Goal: Use online tool/utility: Utilize a website feature to perform a specific function

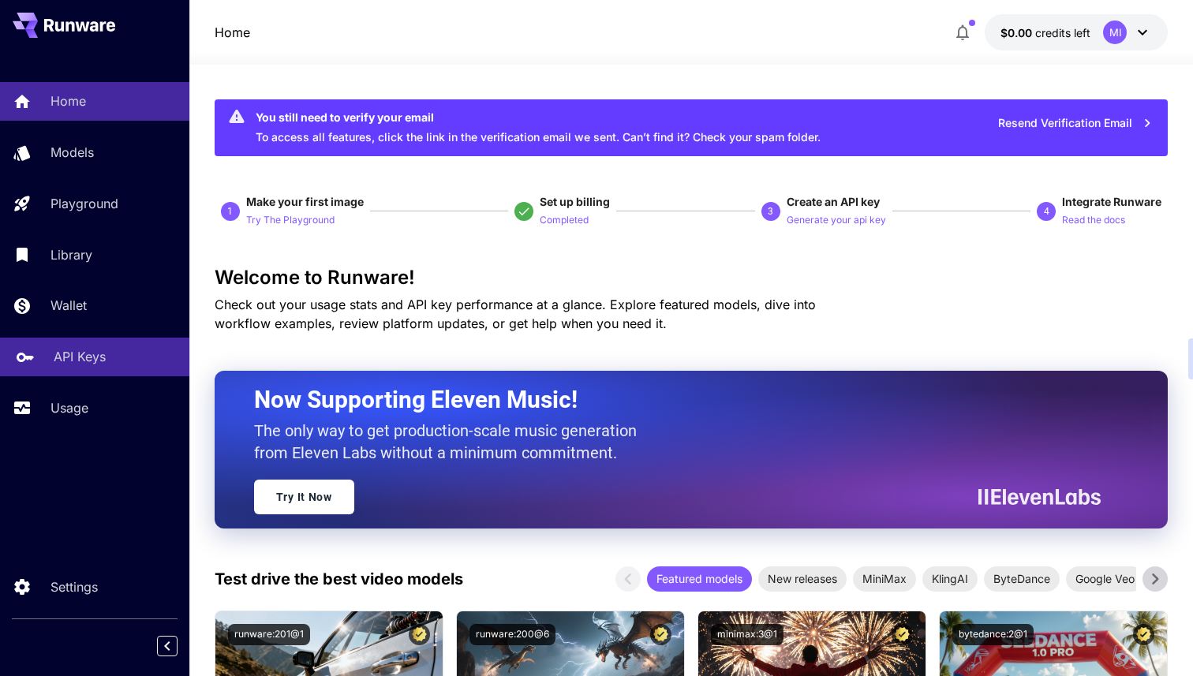
click at [93, 343] on link "API Keys" at bounding box center [94, 357] width 189 height 39
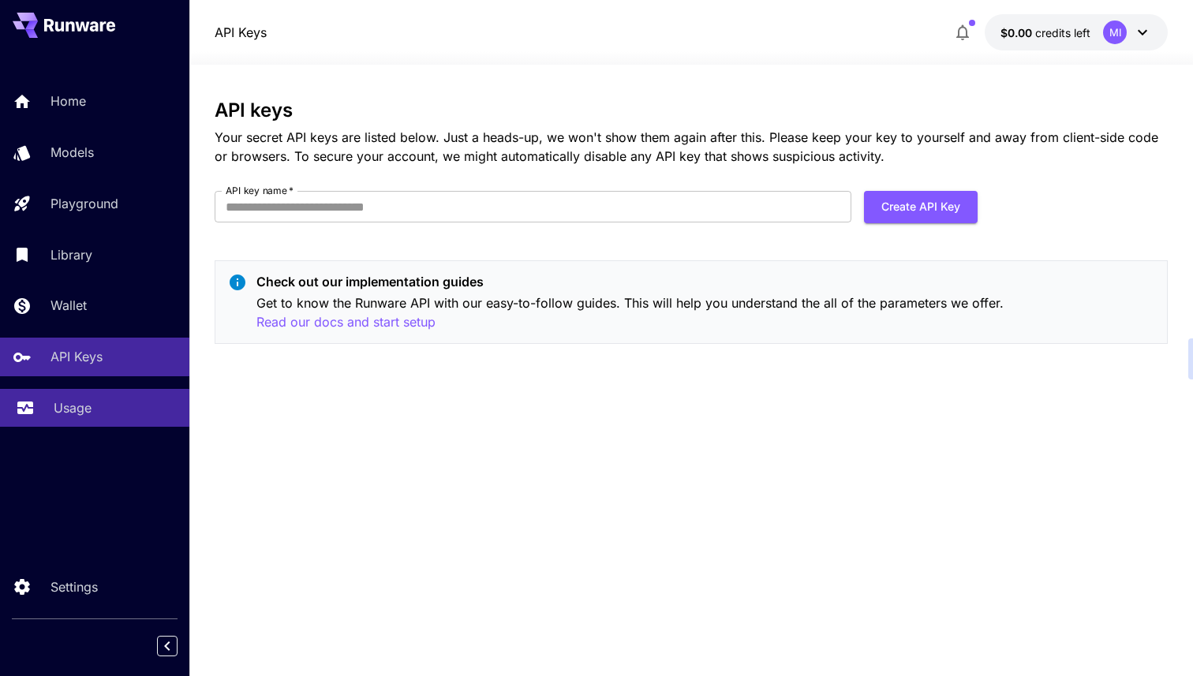
click at [109, 412] on div "Usage" at bounding box center [115, 407] width 123 height 19
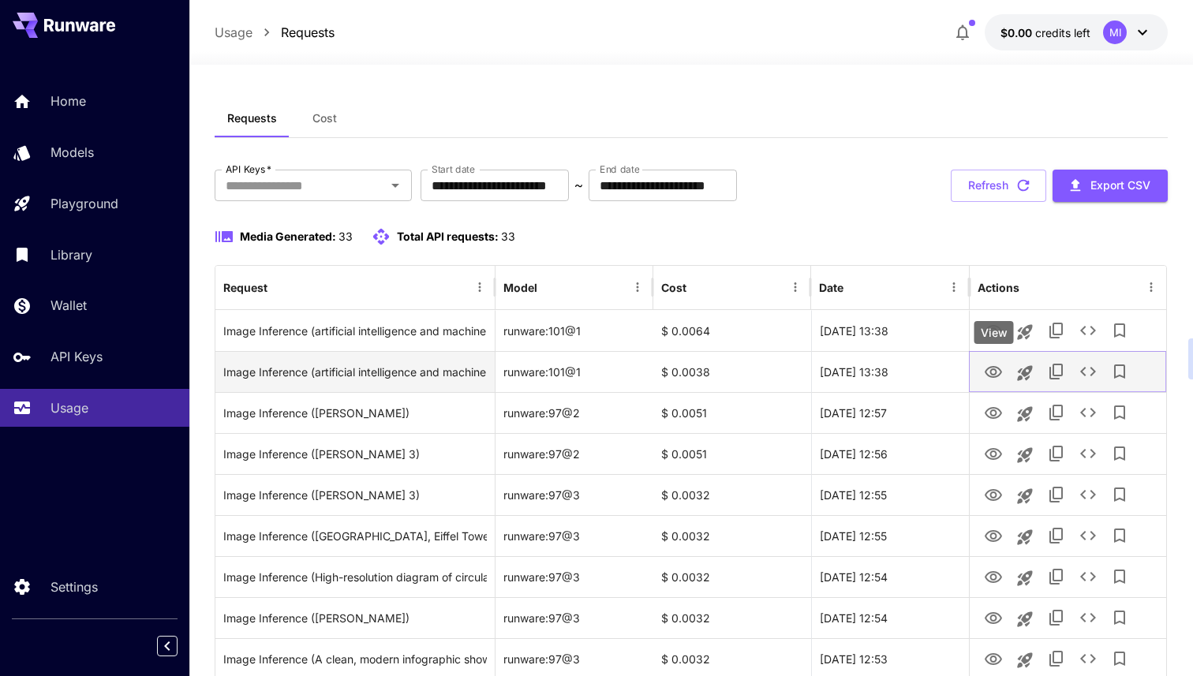
click at [997, 376] on icon "View" at bounding box center [993, 372] width 19 height 19
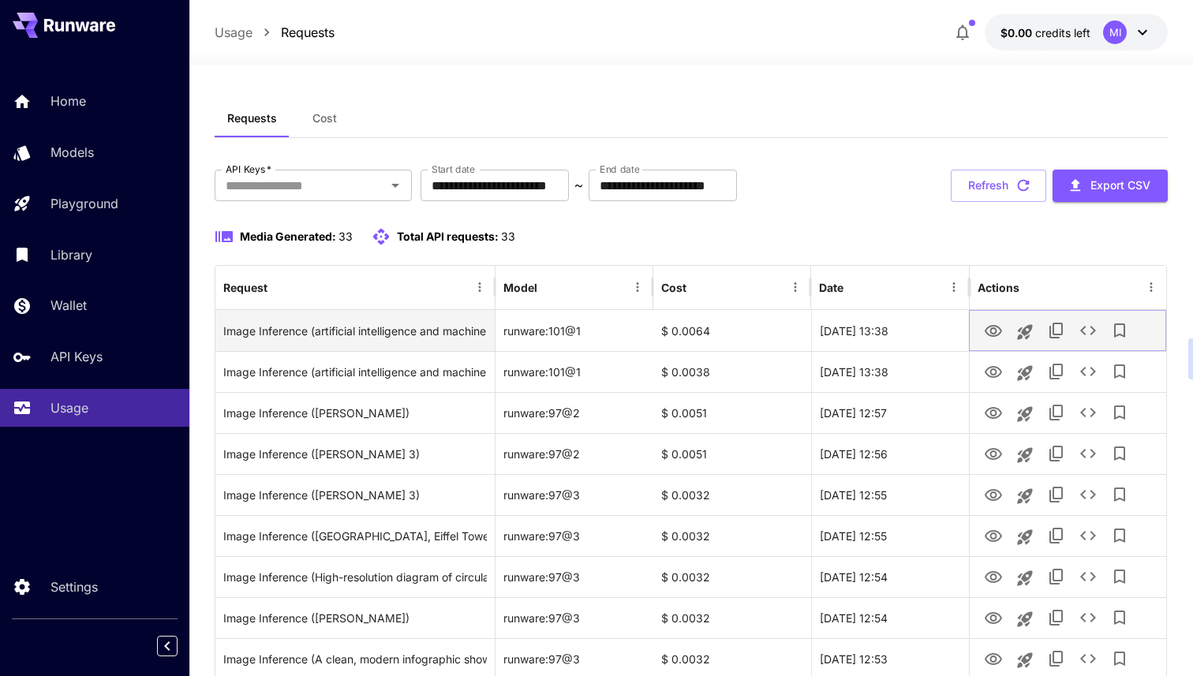
click at [992, 326] on icon "View" at bounding box center [992, 331] width 17 height 12
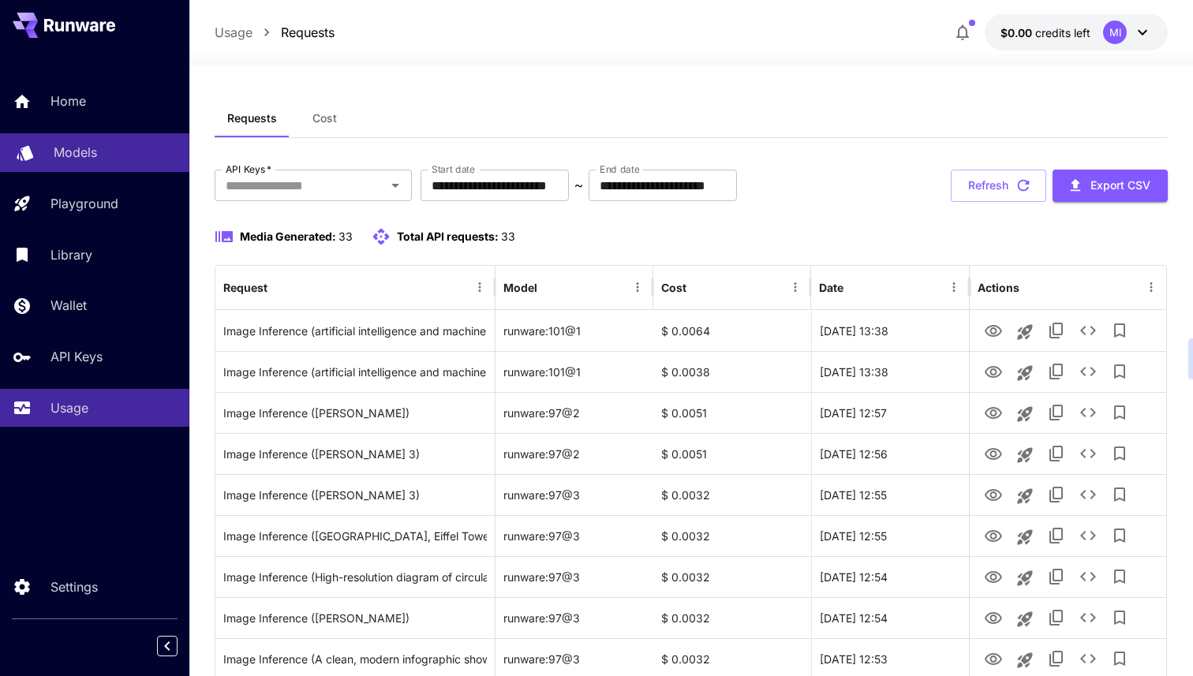
click at [94, 158] on p "Models" at bounding box center [75, 152] width 43 height 19
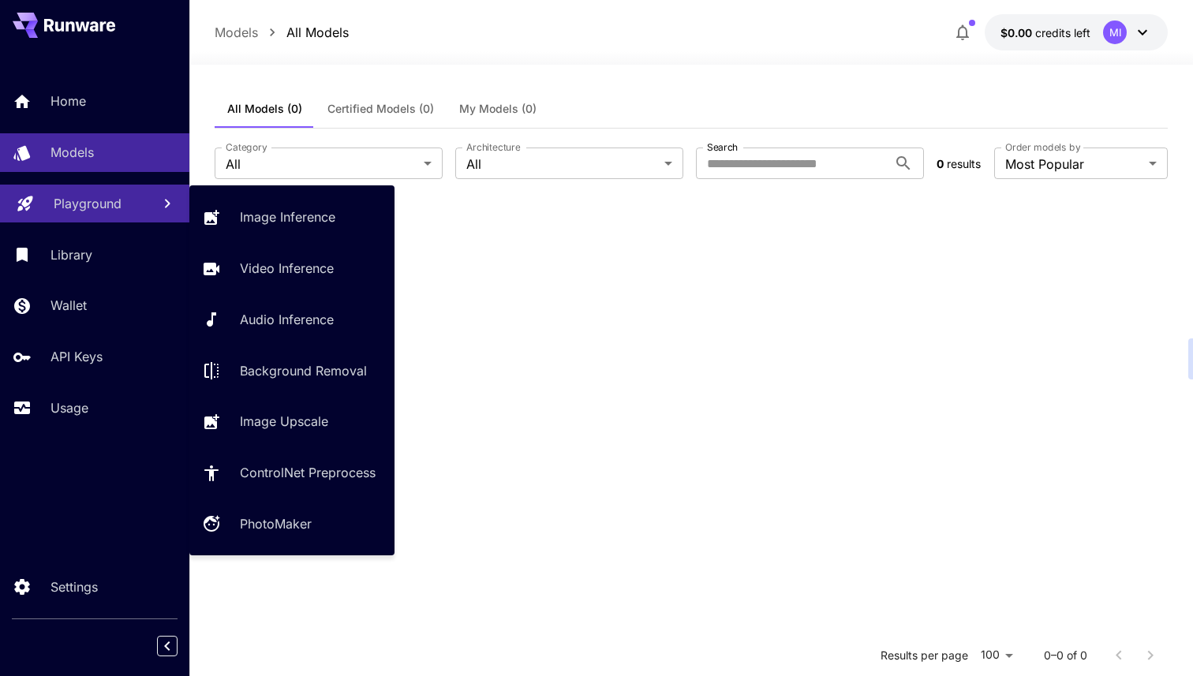
click at [139, 198] on link "Playground" at bounding box center [94, 204] width 189 height 39
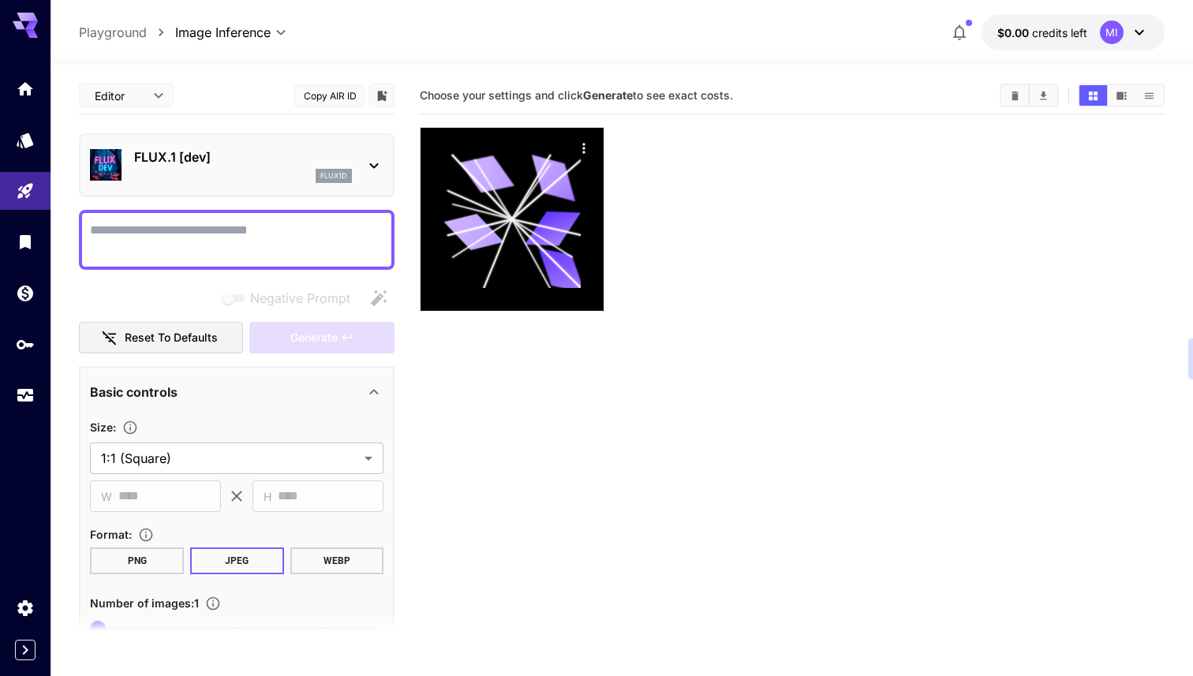
click at [300, 155] on p "FLUX.1 [dev]" at bounding box center [243, 156] width 218 height 19
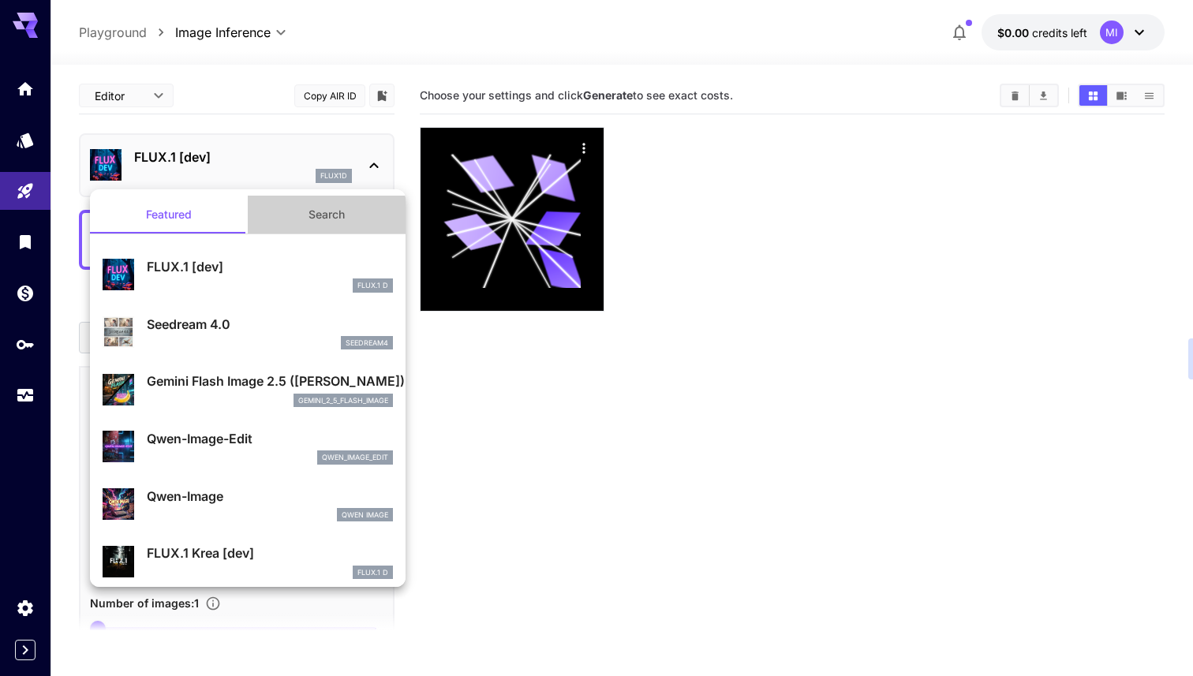
click at [322, 223] on button "Search" at bounding box center [327, 215] width 158 height 38
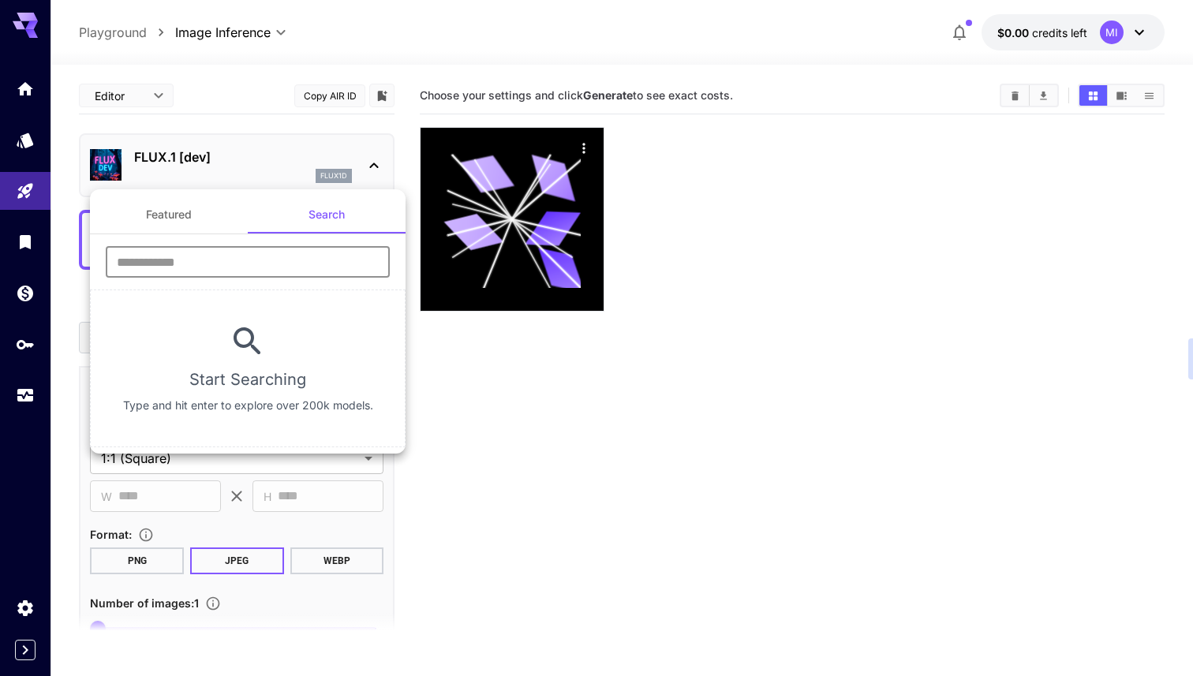
click at [292, 268] on input "text" at bounding box center [248, 262] width 284 height 32
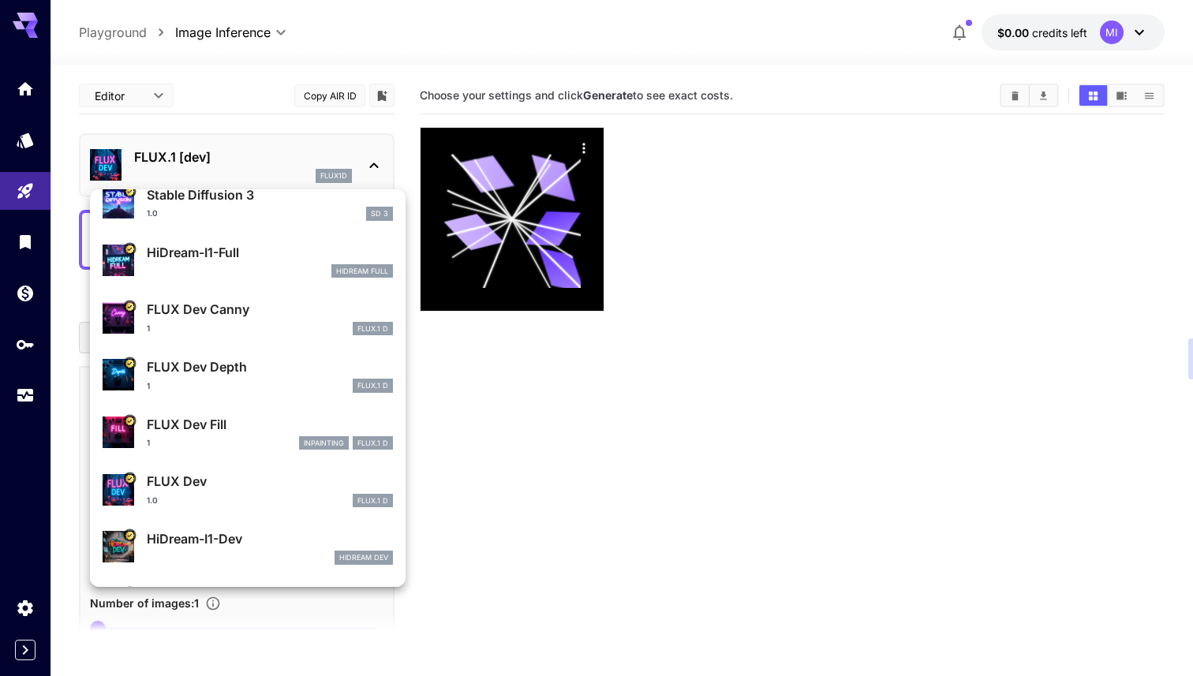
scroll to position [182, 0]
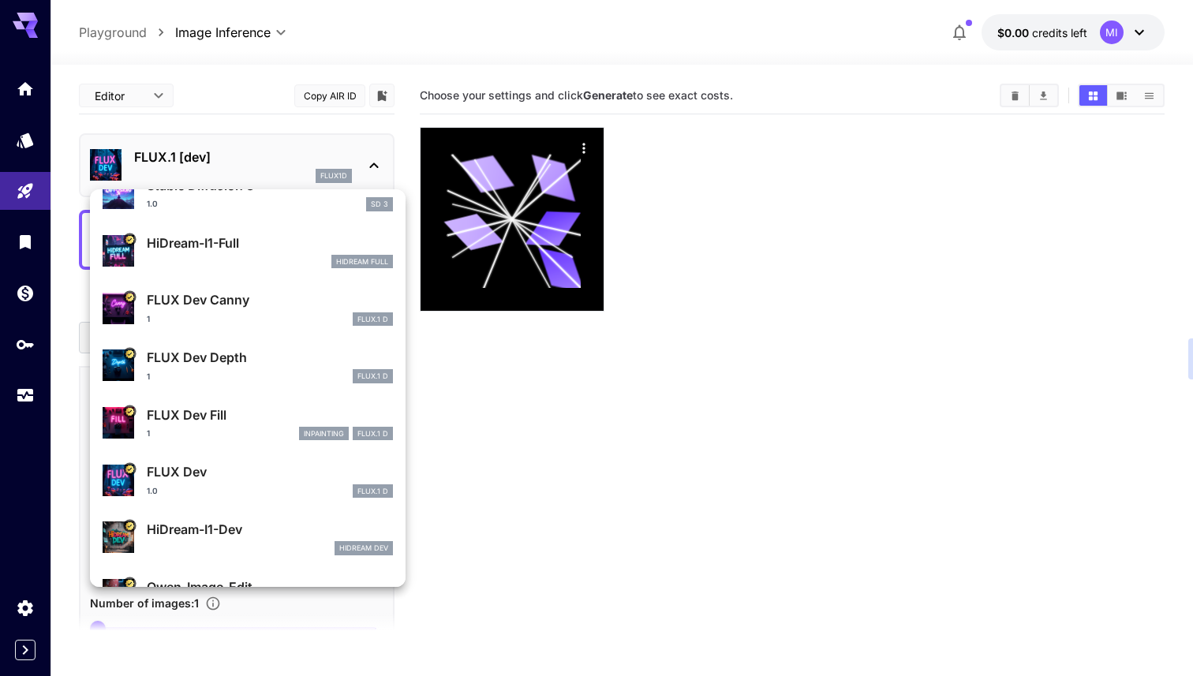
type input "*******"
click at [691, 401] on div at bounding box center [596, 338] width 1193 height 676
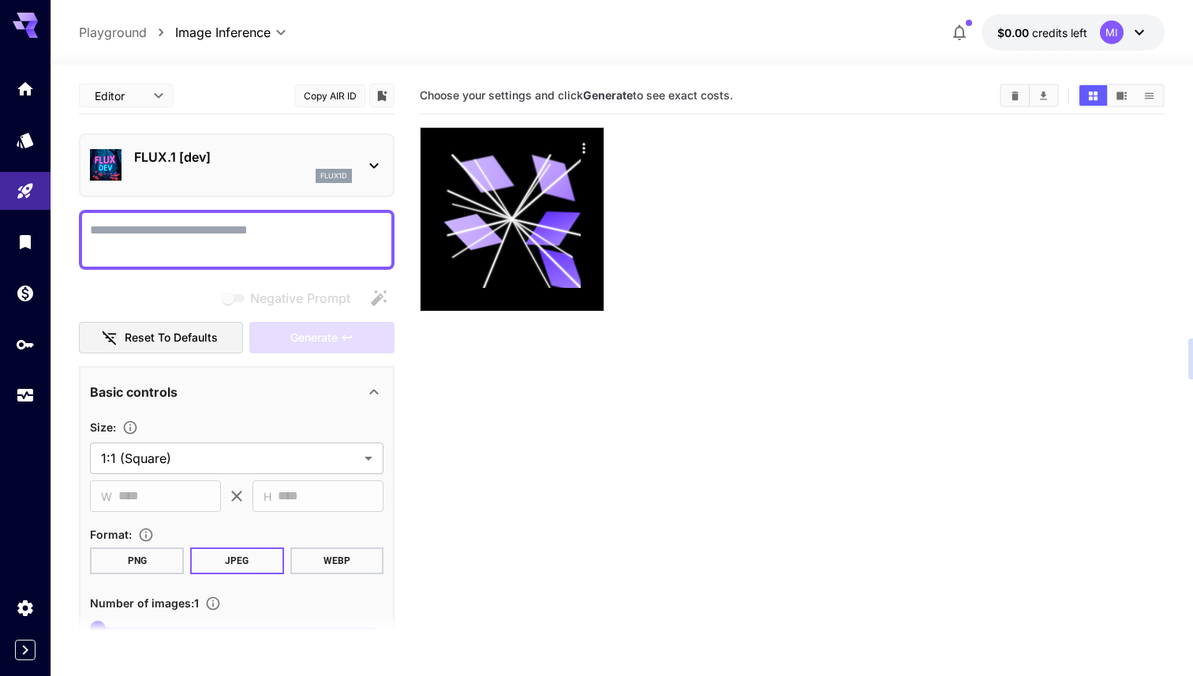
click at [1085, 32] on span "credits left" at bounding box center [1059, 32] width 55 height 13
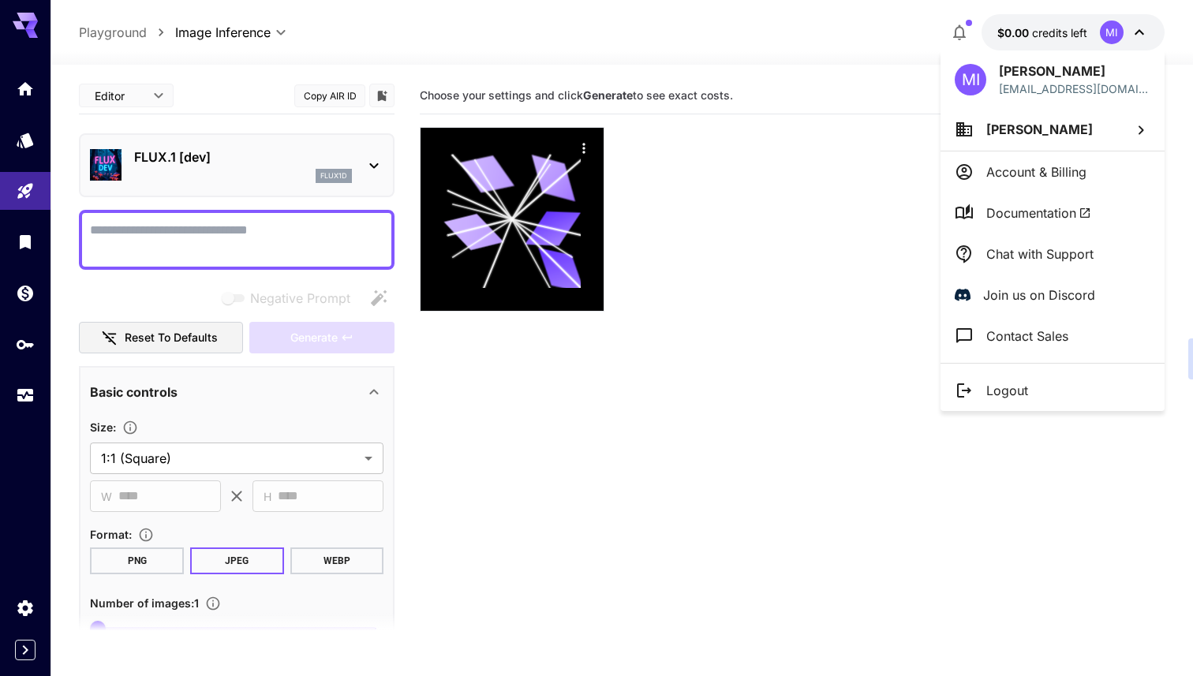
click at [1085, 32] on div at bounding box center [596, 338] width 1193 height 676
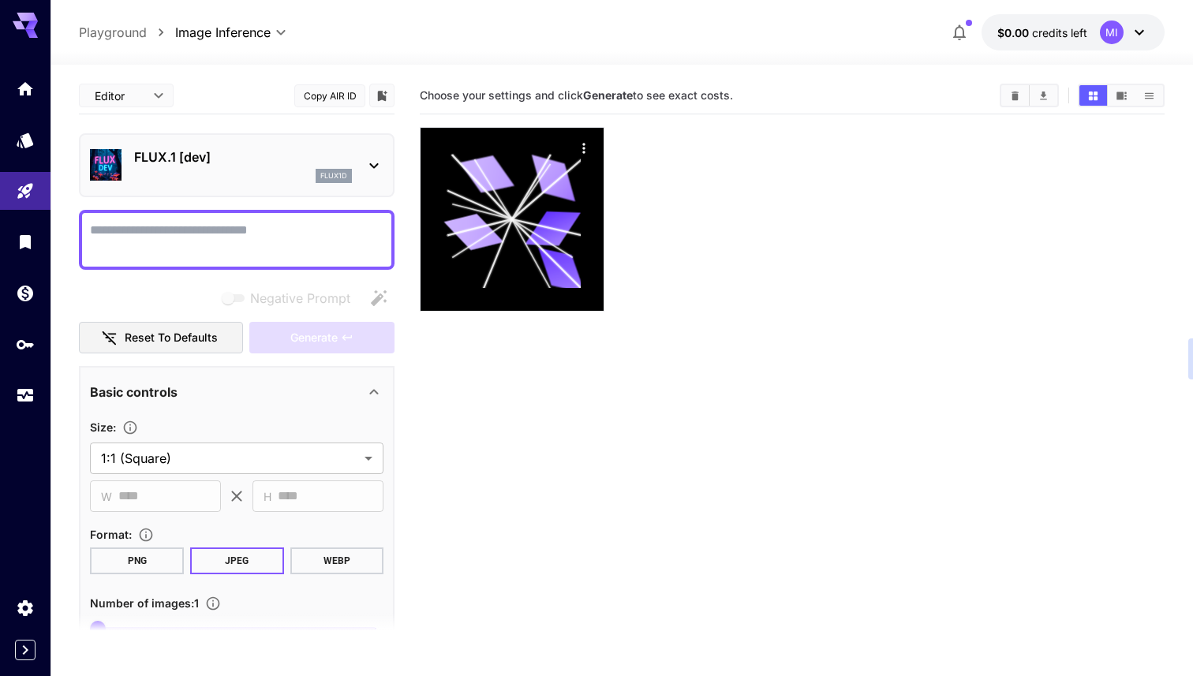
click at [867, 258] on div at bounding box center [792, 219] width 745 height 185
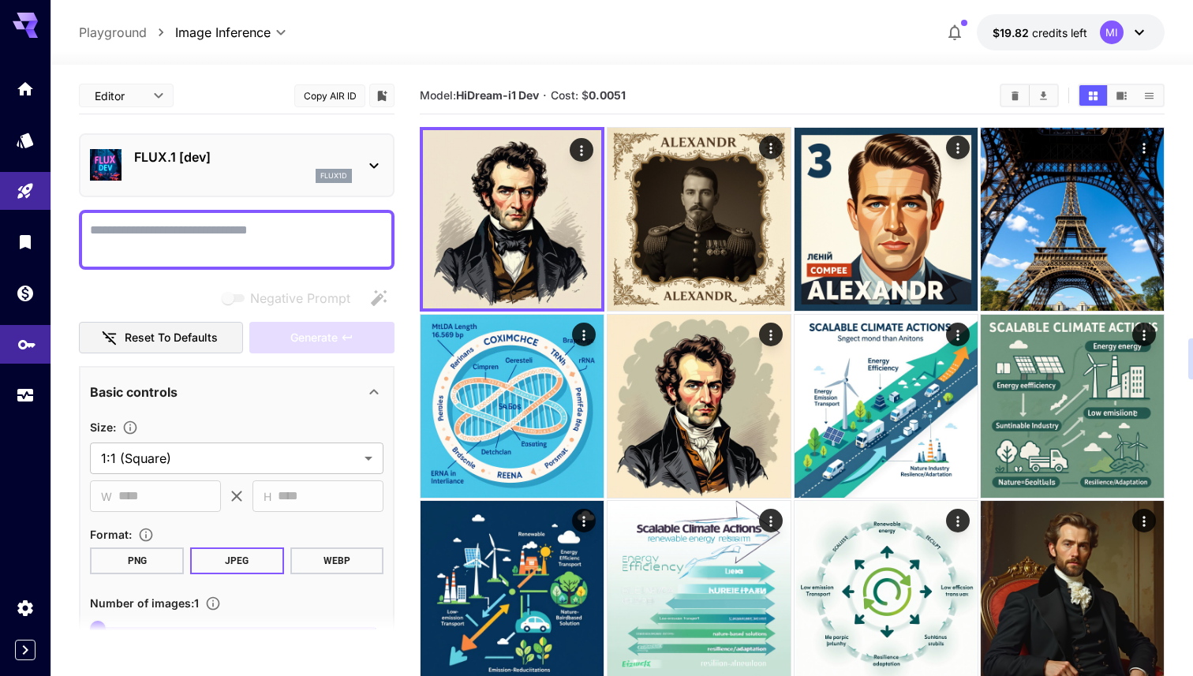
click at [22, 327] on link at bounding box center [25, 344] width 50 height 39
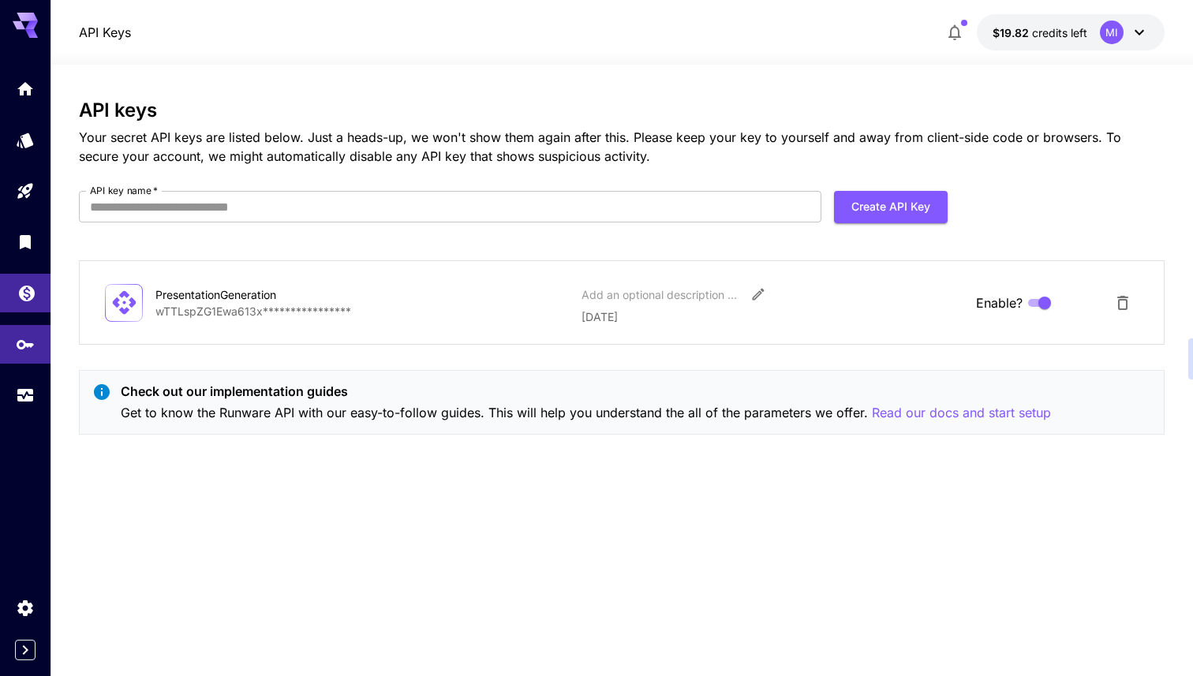
click at [30, 311] on link at bounding box center [25, 293] width 50 height 39
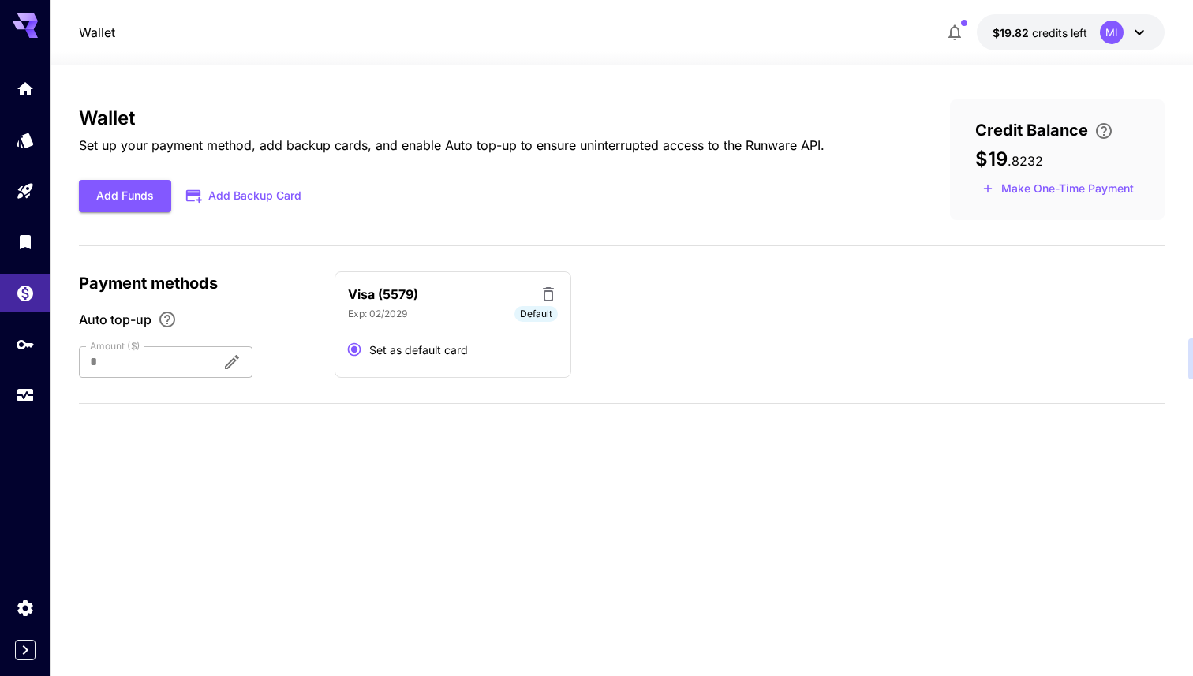
click at [28, 266] on div at bounding box center [25, 241] width 50 height 345
click at [28, 250] on link at bounding box center [25, 241] width 50 height 39
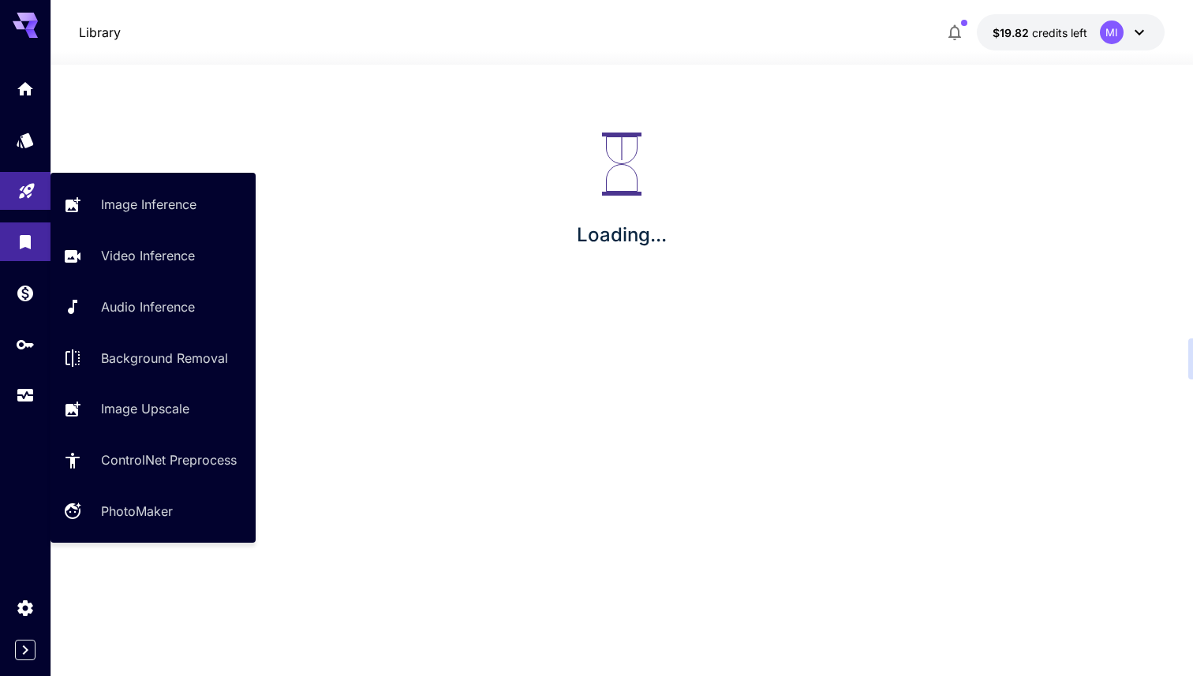
click at [39, 188] on link at bounding box center [25, 191] width 50 height 39
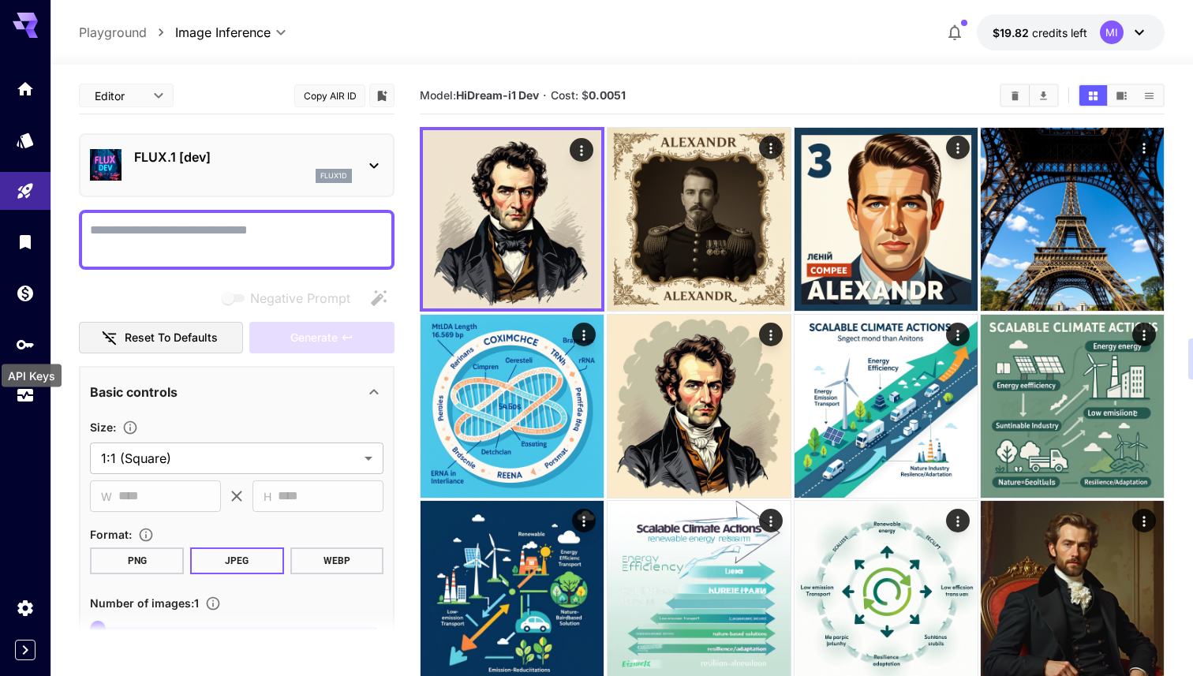
click at [20, 358] on div "API Keys" at bounding box center [31, 370] width 63 height 35
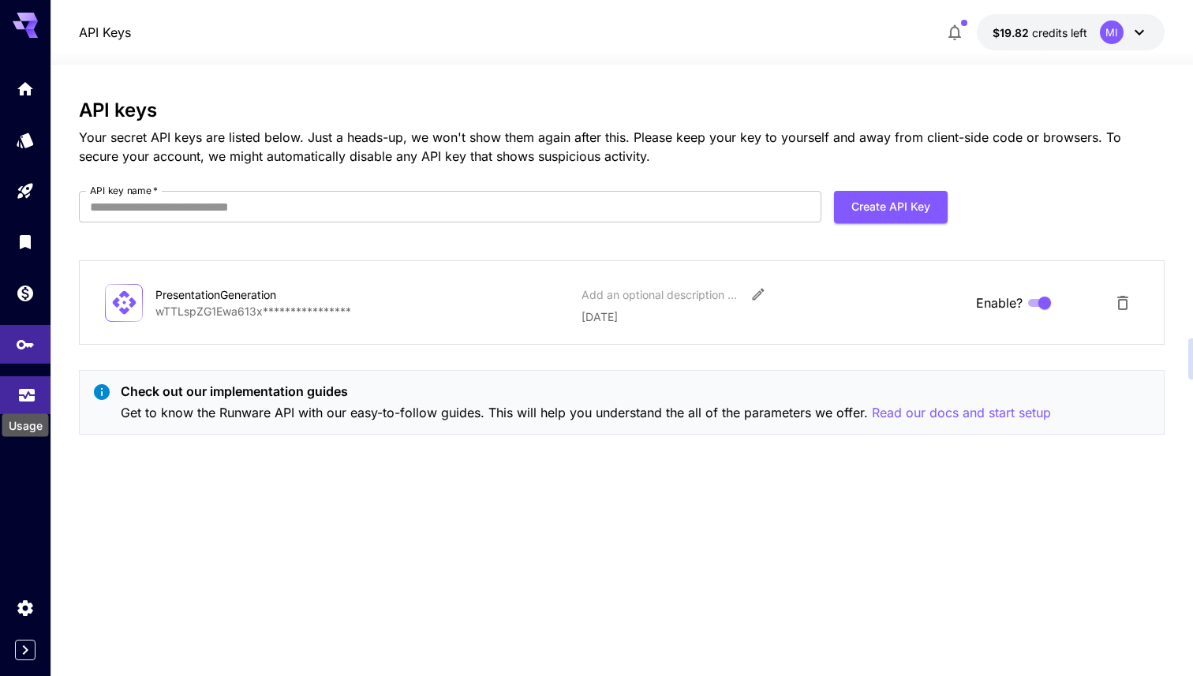
click at [18, 394] on icon "Usage" at bounding box center [26, 392] width 19 height 19
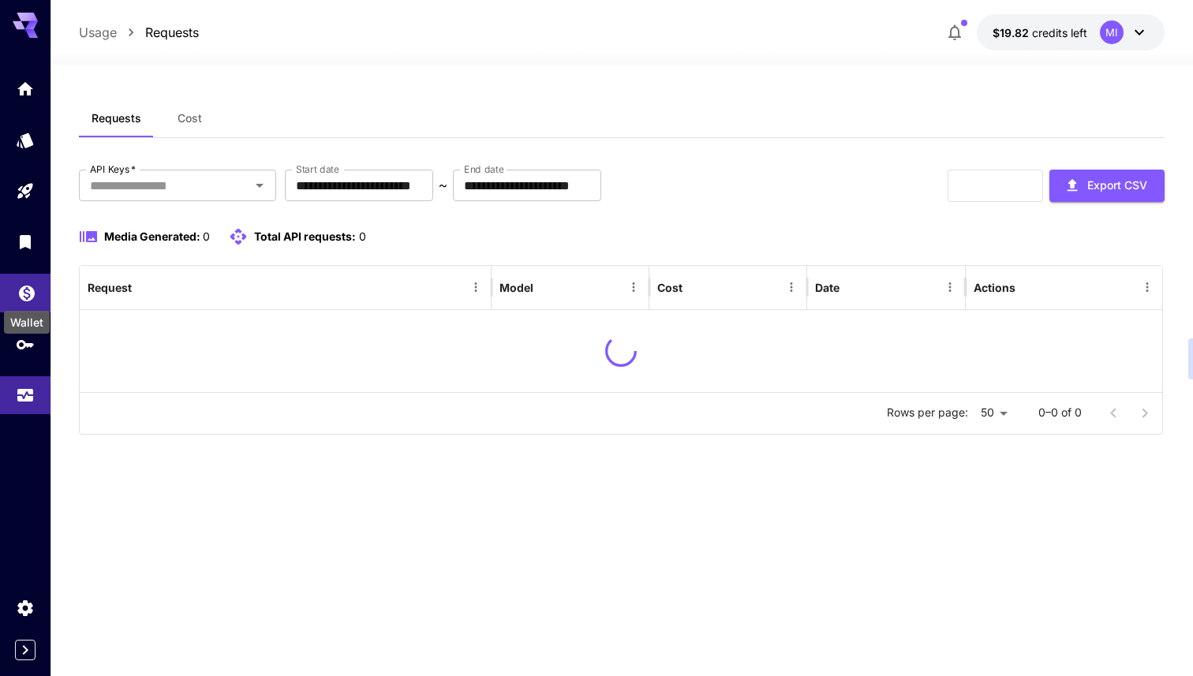
click at [32, 282] on div "Wallet" at bounding box center [26, 288] width 19 height 20
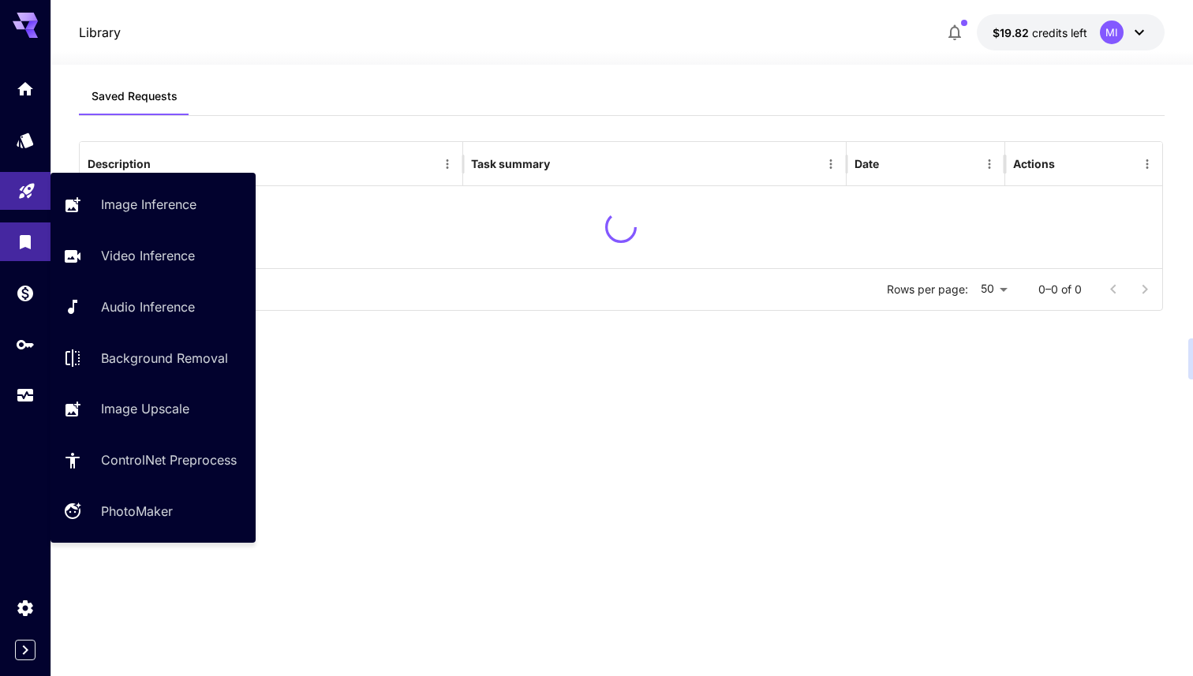
click at [35, 198] on link at bounding box center [25, 191] width 50 height 39
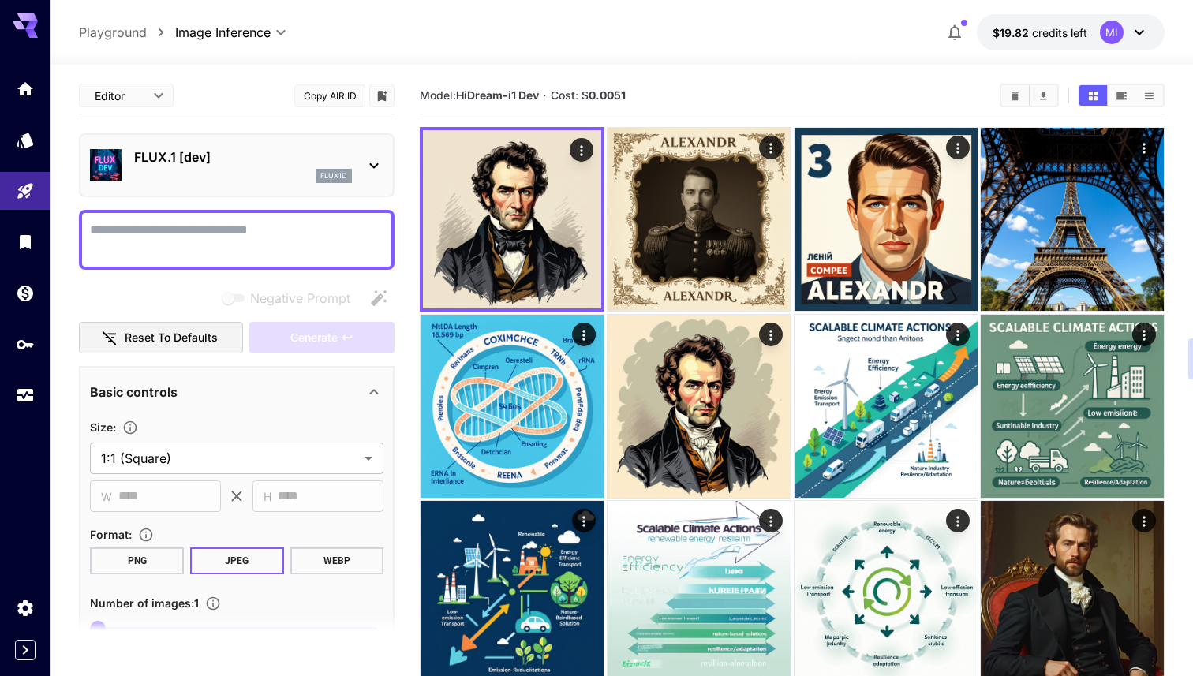
click at [291, 155] on p "FLUX.1 [dev]" at bounding box center [243, 156] width 218 height 19
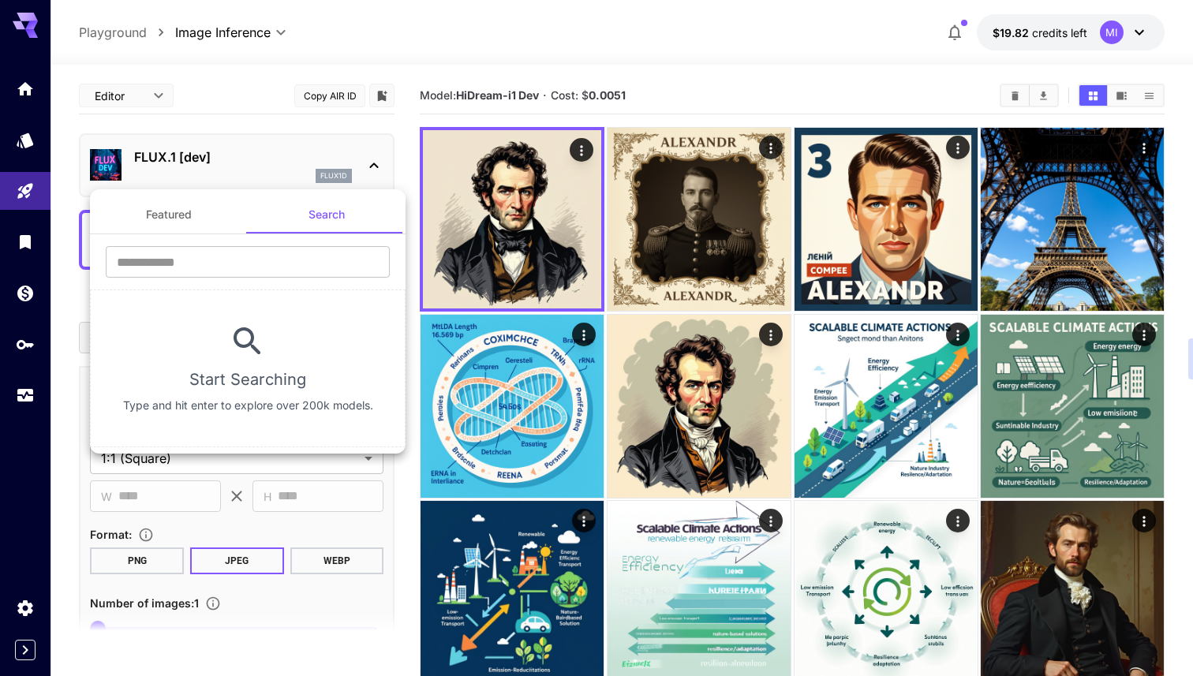
click at [345, 95] on div at bounding box center [596, 338] width 1193 height 676
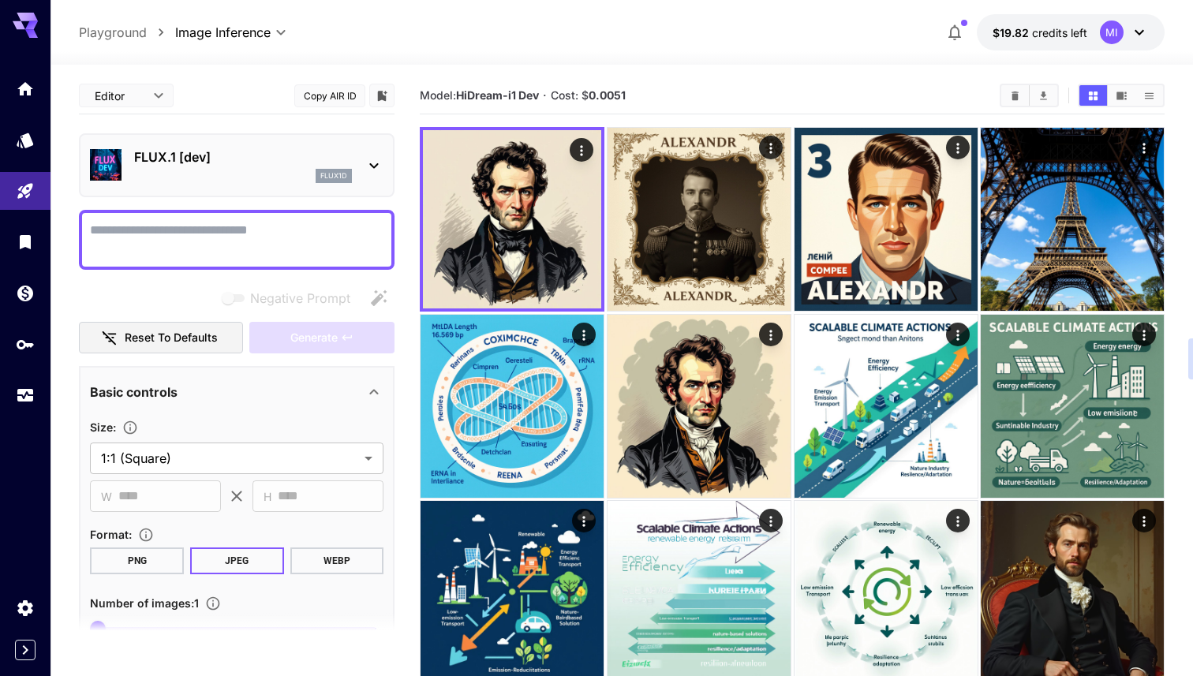
click at [334, 98] on button "Copy AIR ID" at bounding box center [329, 95] width 71 height 23
click at [278, 159] on p "FLUX.1 [dev]" at bounding box center [243, 156] width 218 height 19
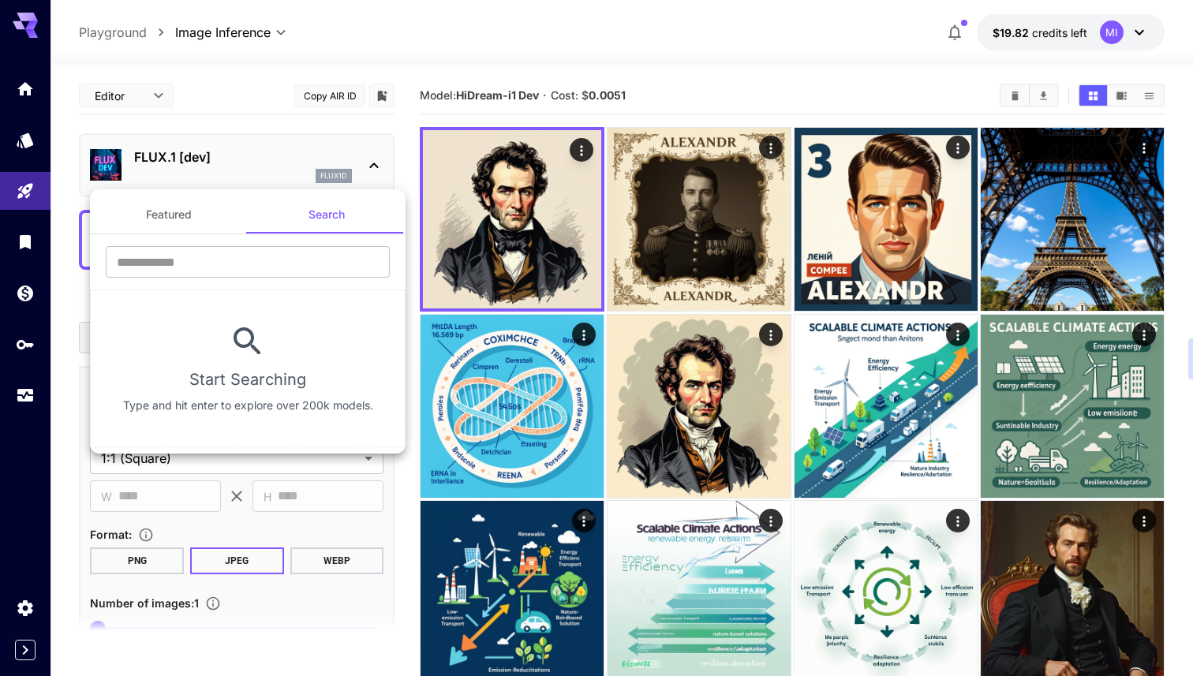
click at [145, 91] on div at bounding box center [596, 338] width 1193 height 676
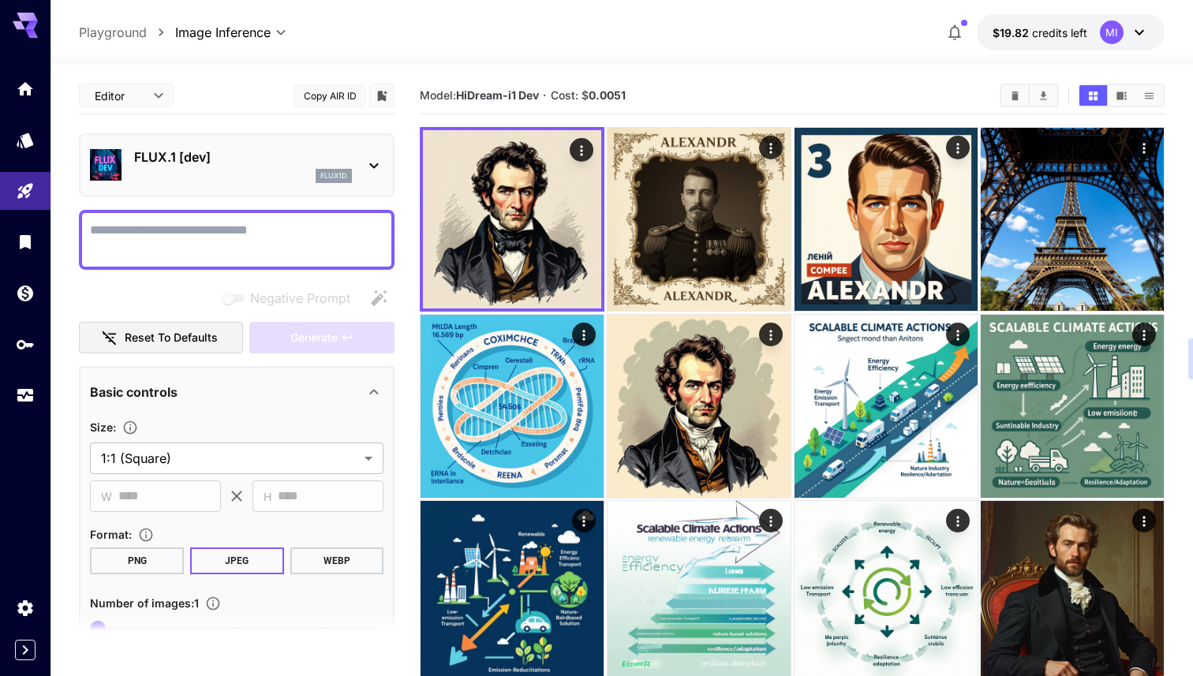
click at [141, 95] on div "Featured Search ​ Start Searching Type and hit enter to explore over 200k model…" at bounding box center [157, 236] width 315 height 473
click at [225, 75] on div at bounding box center [596, 338] width 1193 height 676
click at [28, 342] on icon "API Keys" at bounding box center [26, 343] width 17 height 9
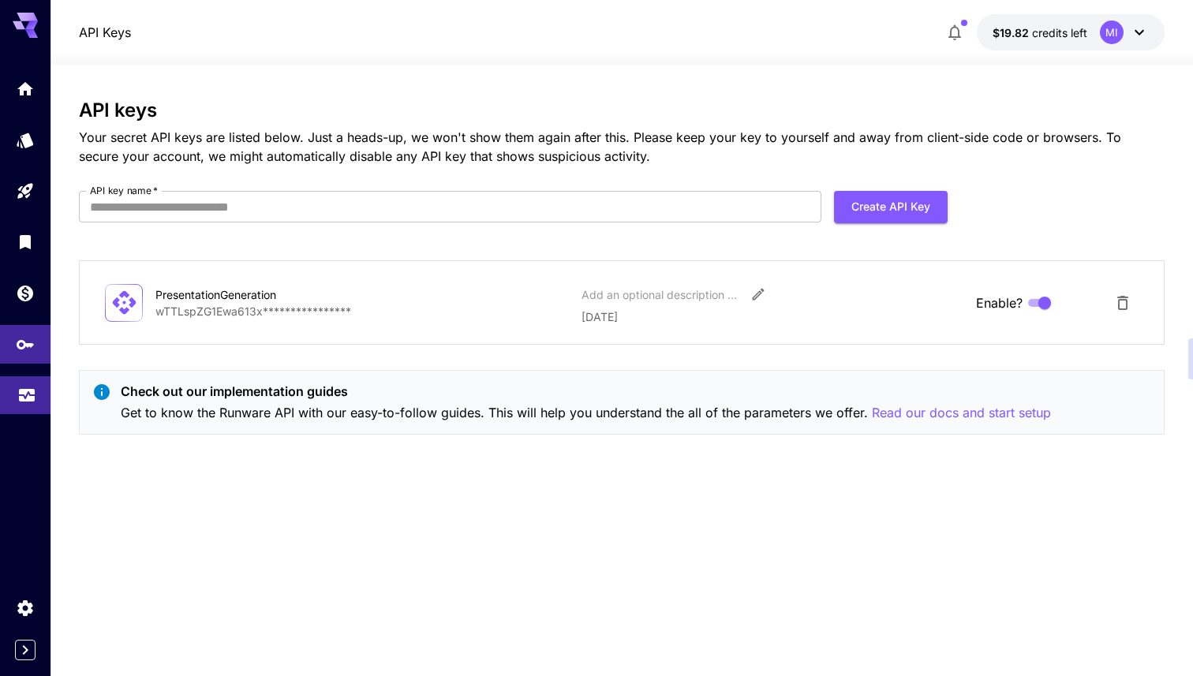
click at [40, 399] on link at bounding box center [25, 395] width 50 height 39
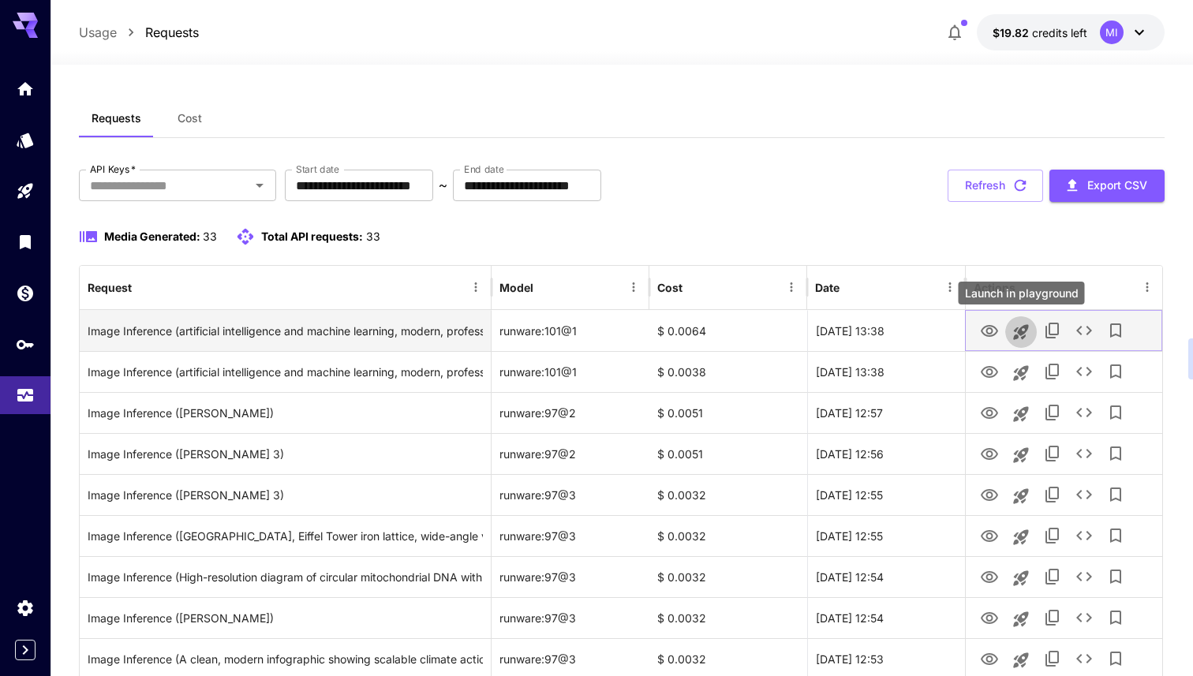
click at [1019, 330] on icon "Launch in playground" at bounding box center [1021, 331] width 15 height 15
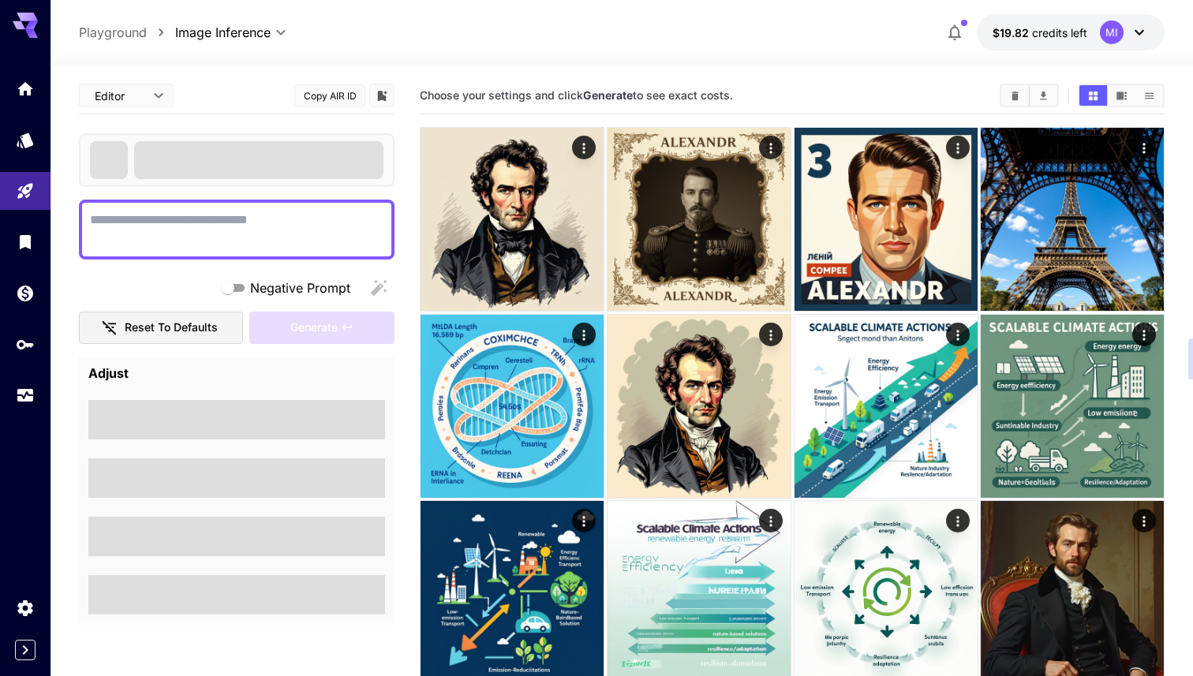
type textarea "**********"
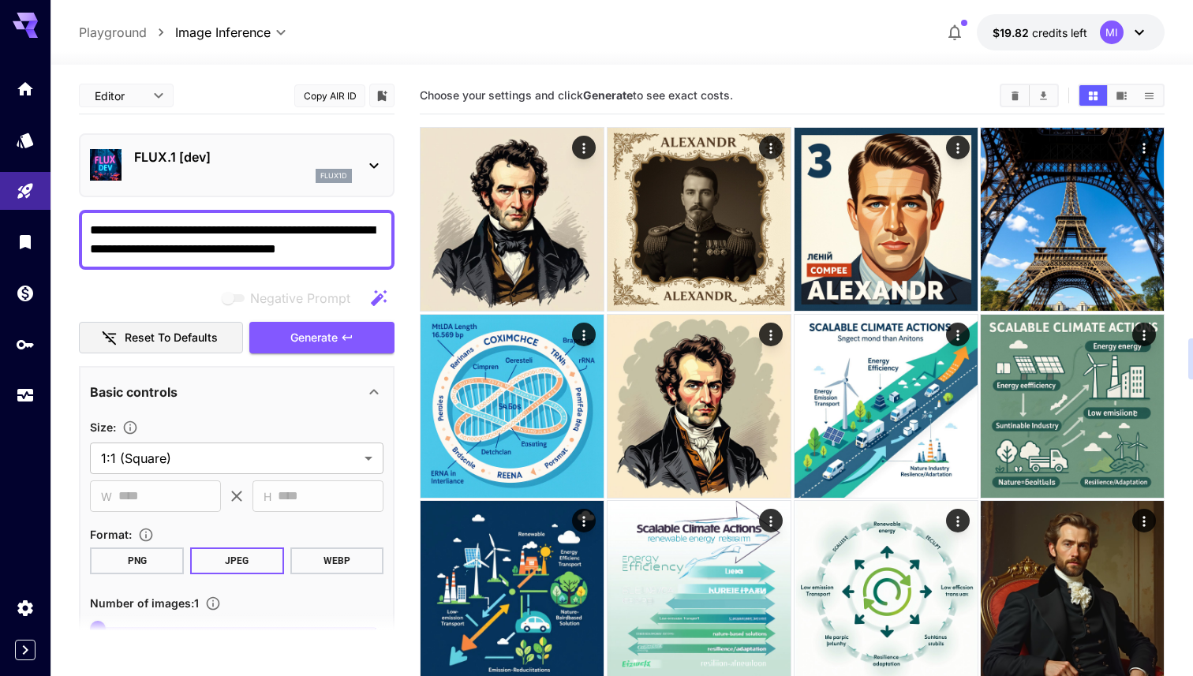
click at [318, 168] on div "FLUX.1 [dev] flux1d" at bounding box center [243, 164] width 218 height 35
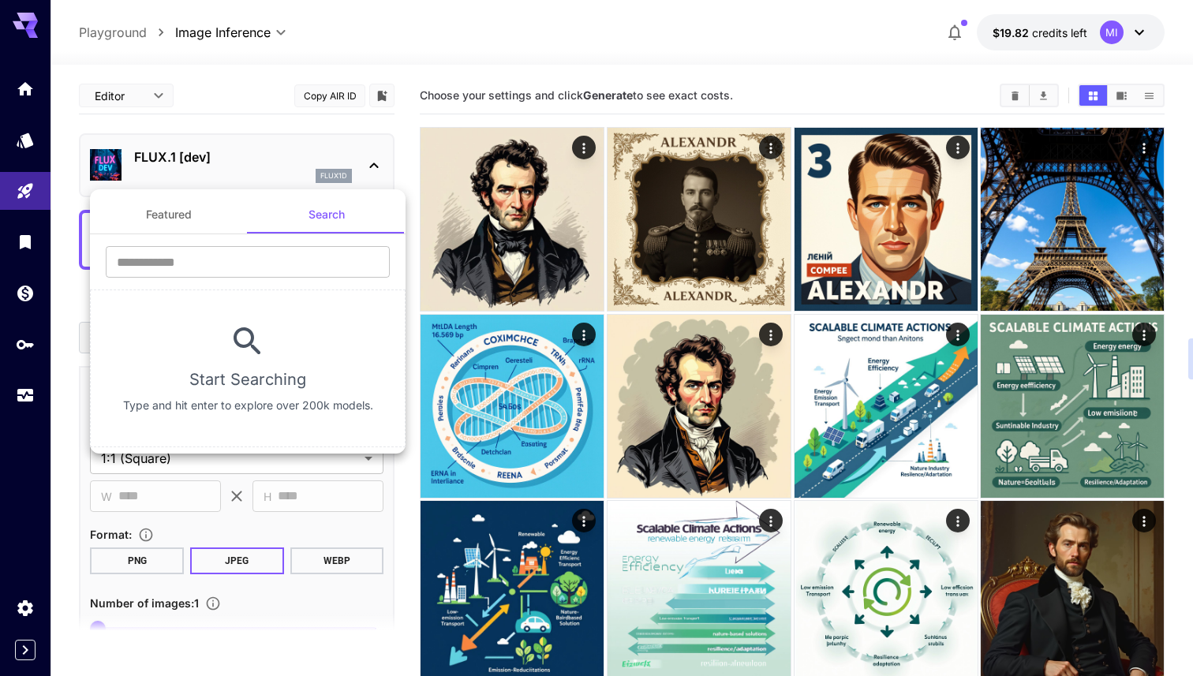
click at [187, 218] on button "Featured" at bounding box center [169, 215] width 158 height 38
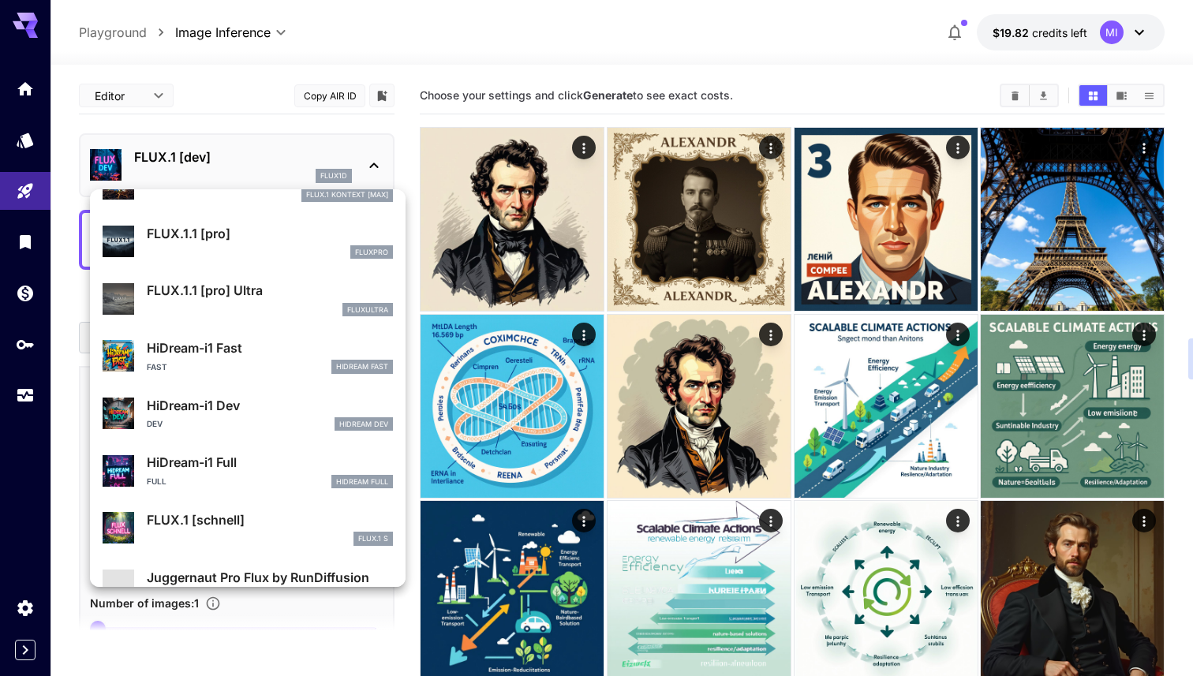
scroll to position [1186, 0]
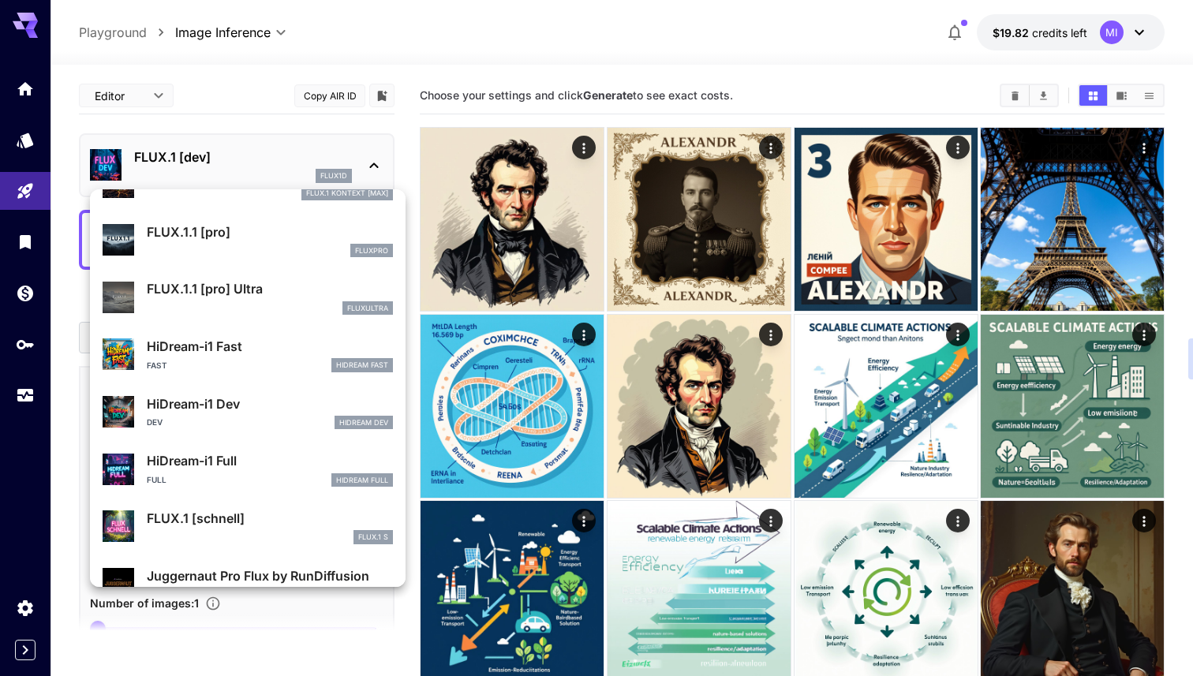
click at [246, 416] on div "Dev HiDream Dev" at bounding box center [270, 423] width 246 height 14
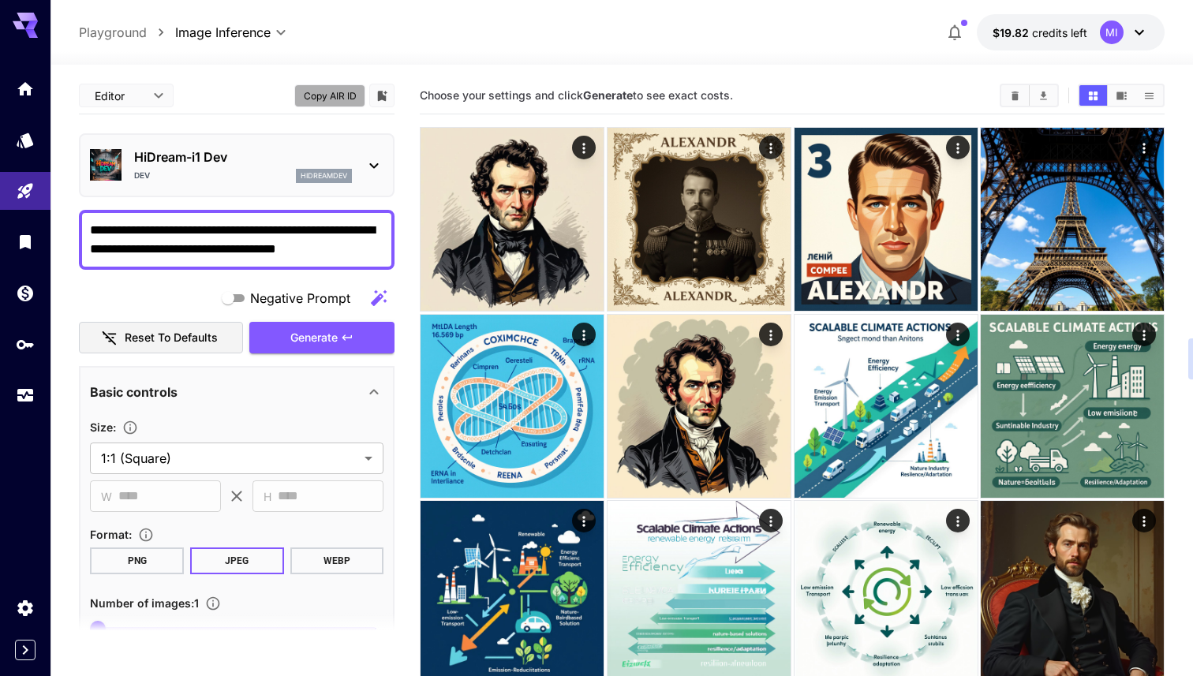
click at [336, 95] on button "Copy AIR ID" at bounding box center [329, 95] width 71 height 23
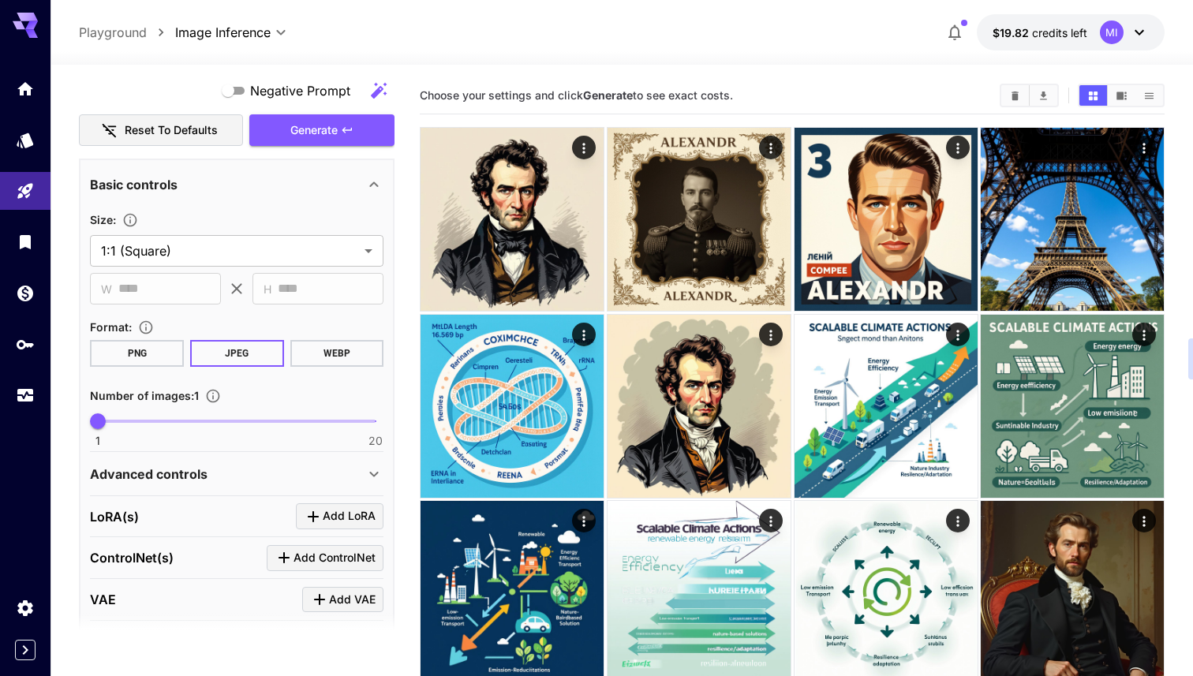
scroll to position [303, 0]
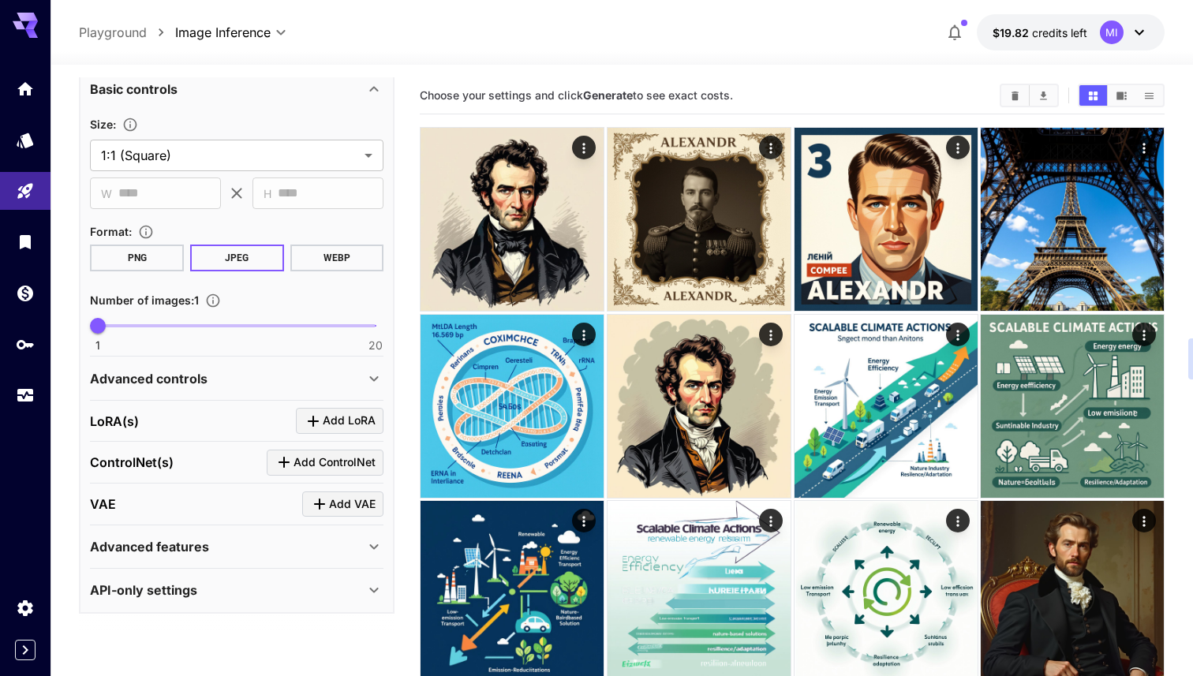
click at [257, 384] on div "Advanced controls" at bounding box center [227, 378] width 274 height 19
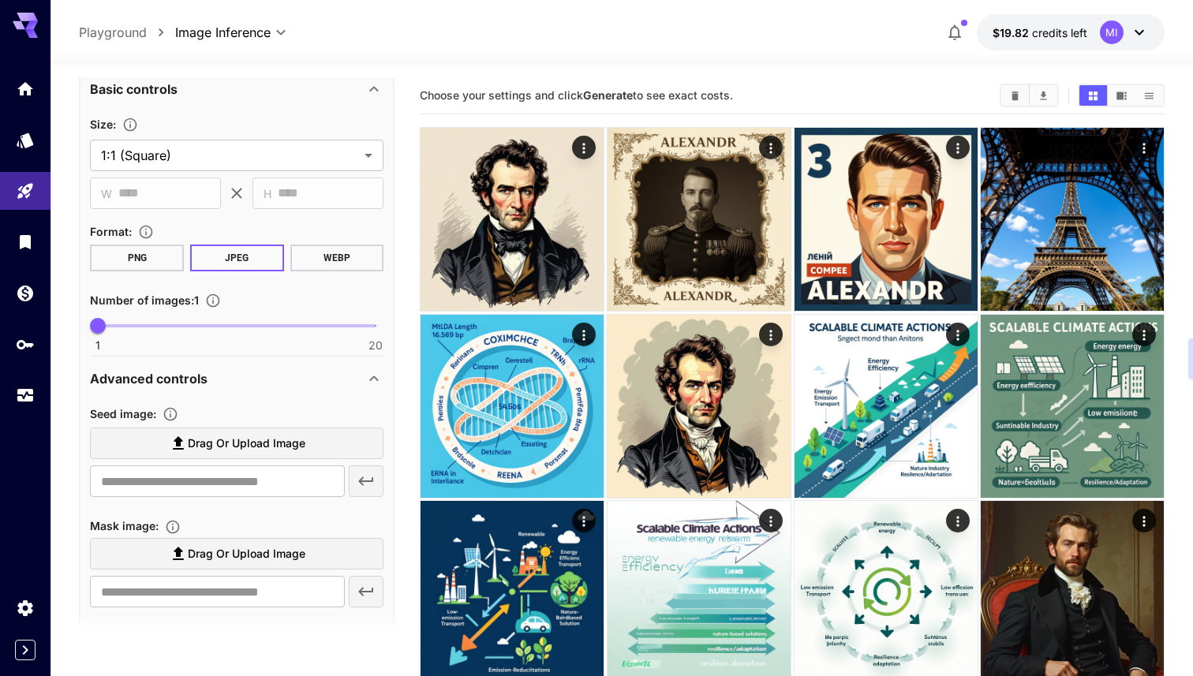
click at [262, 379] on div "Advanced controls" at bounding box center [227, 378] width 274 height 19
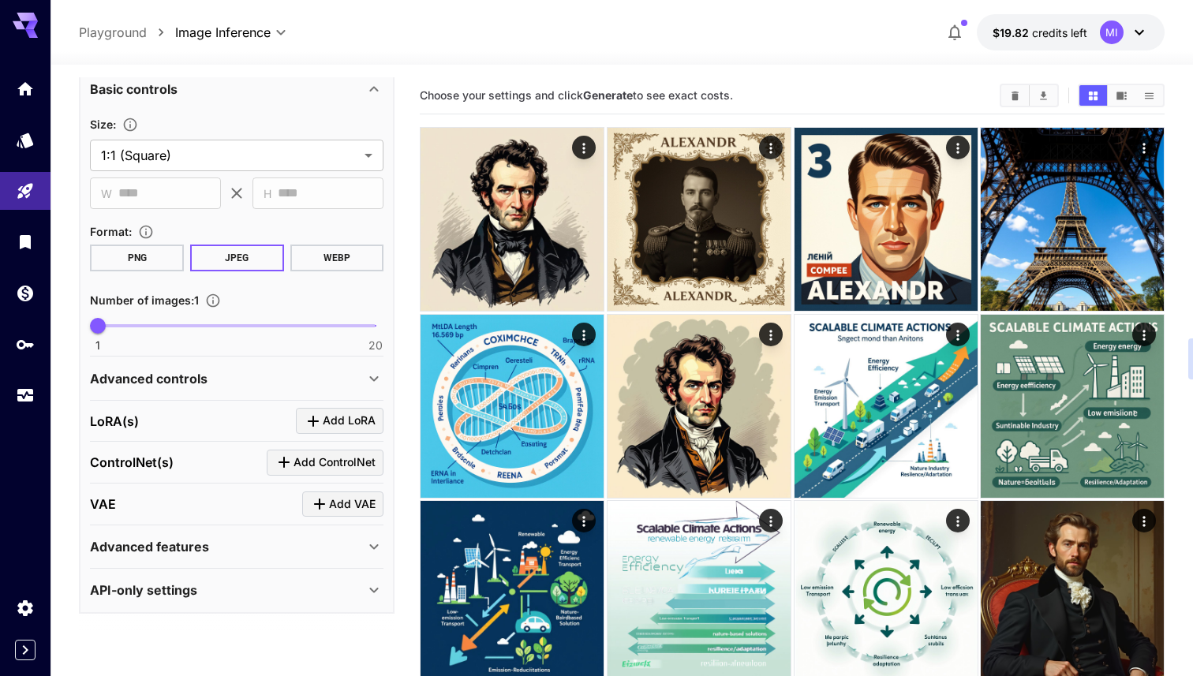
click at [259, 537] on div "Advanced features" at bounding box center [227, 546] width 274 height 19
click at [242, 580] on div "API-only settings" at bounding box center [236, 590] width 293 height 38
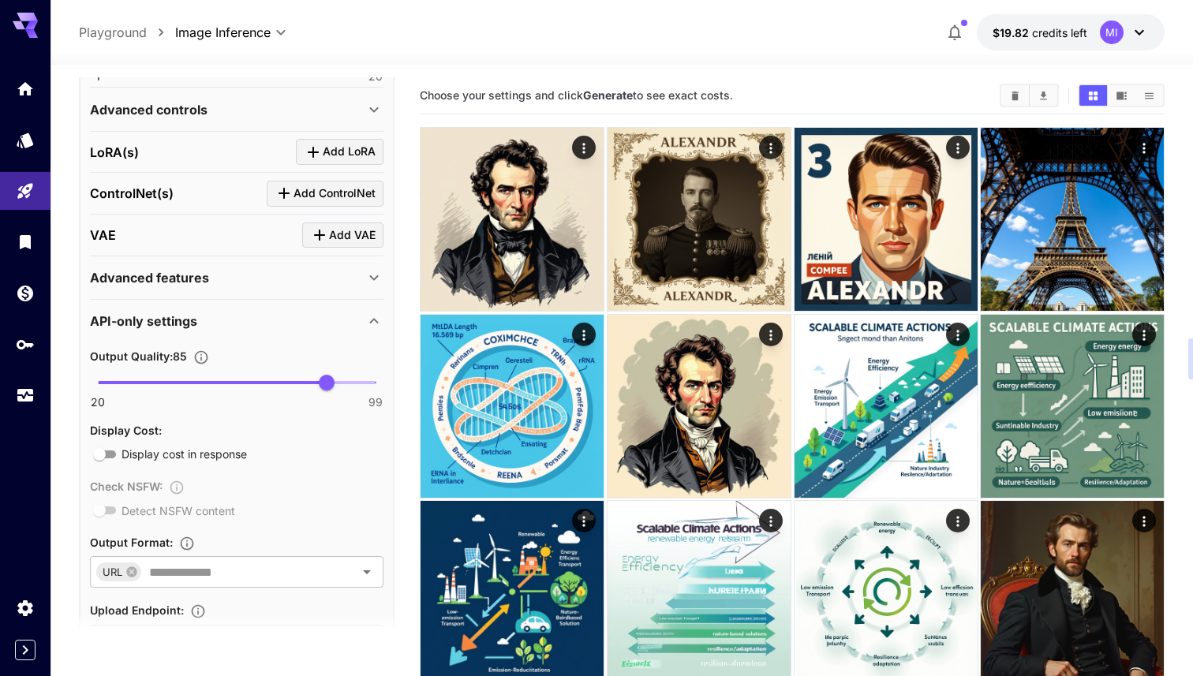
scroll to position [644, 0]
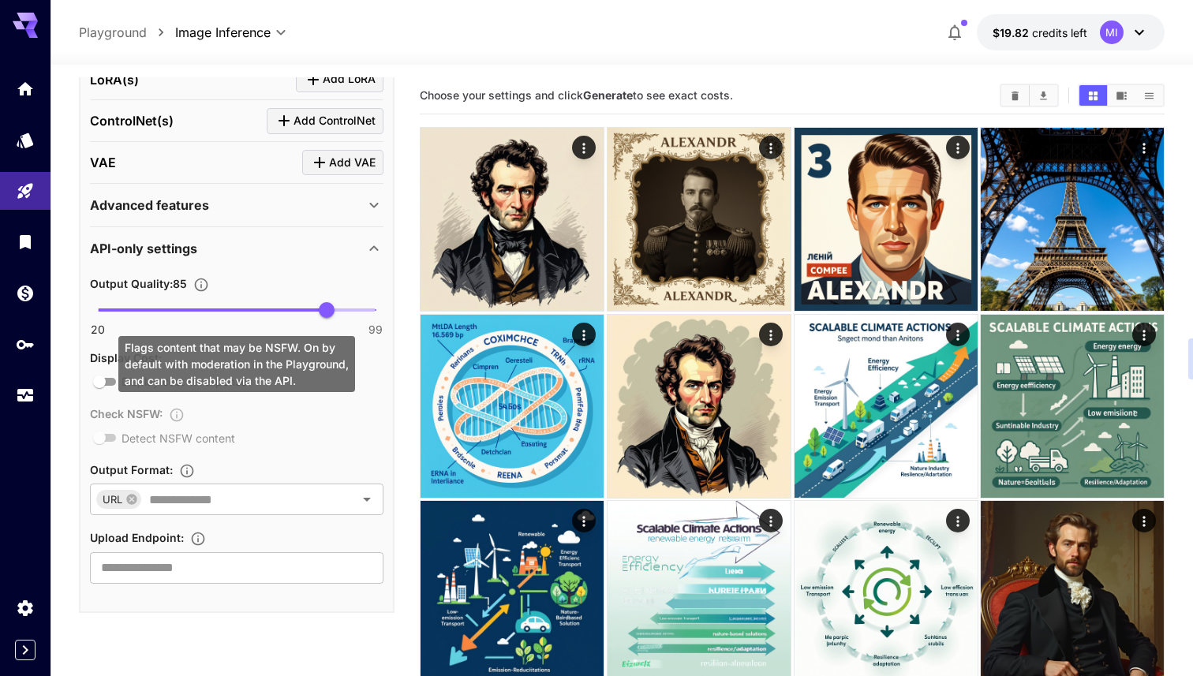
click at [103, 439] on div "Check NSFW : Detect NSFW content" at bounding box center [236, 425] width 293 height 43
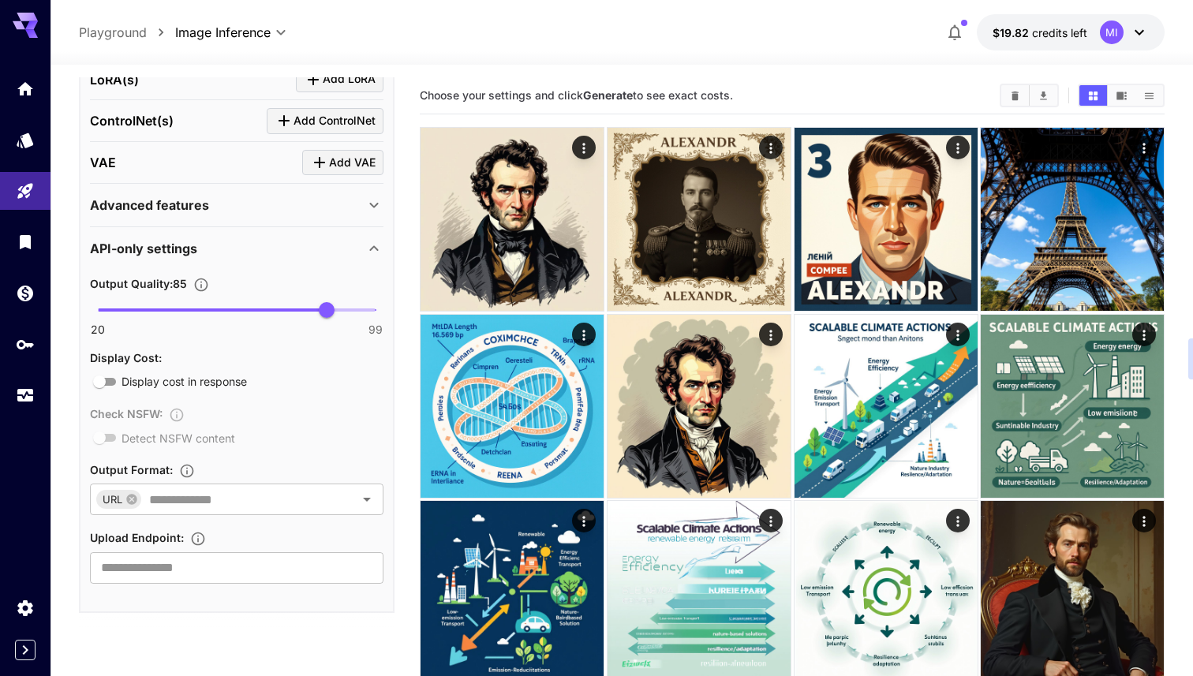
click at [121, 323] on div "20 99 85" at bounding box center [236, 316] width 293 height 37
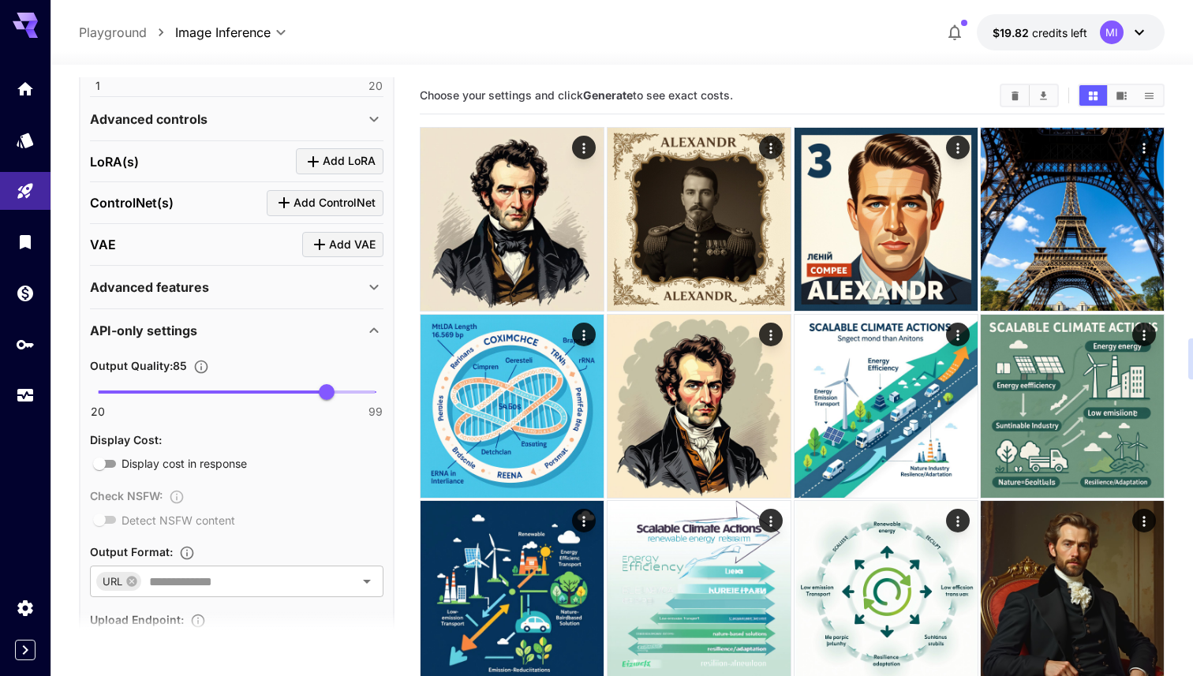
scroll to position [557, 0]
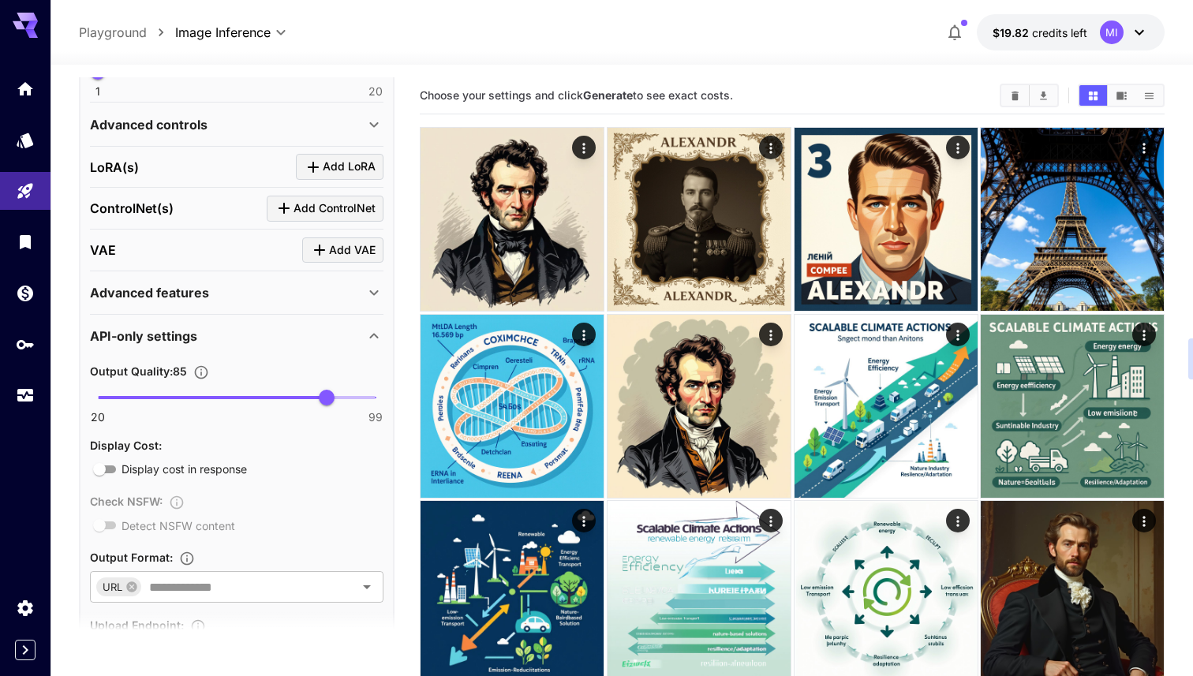
click at [134, 308] on div "Advanced features" at bounding box center [236, 293] width 293 height 38
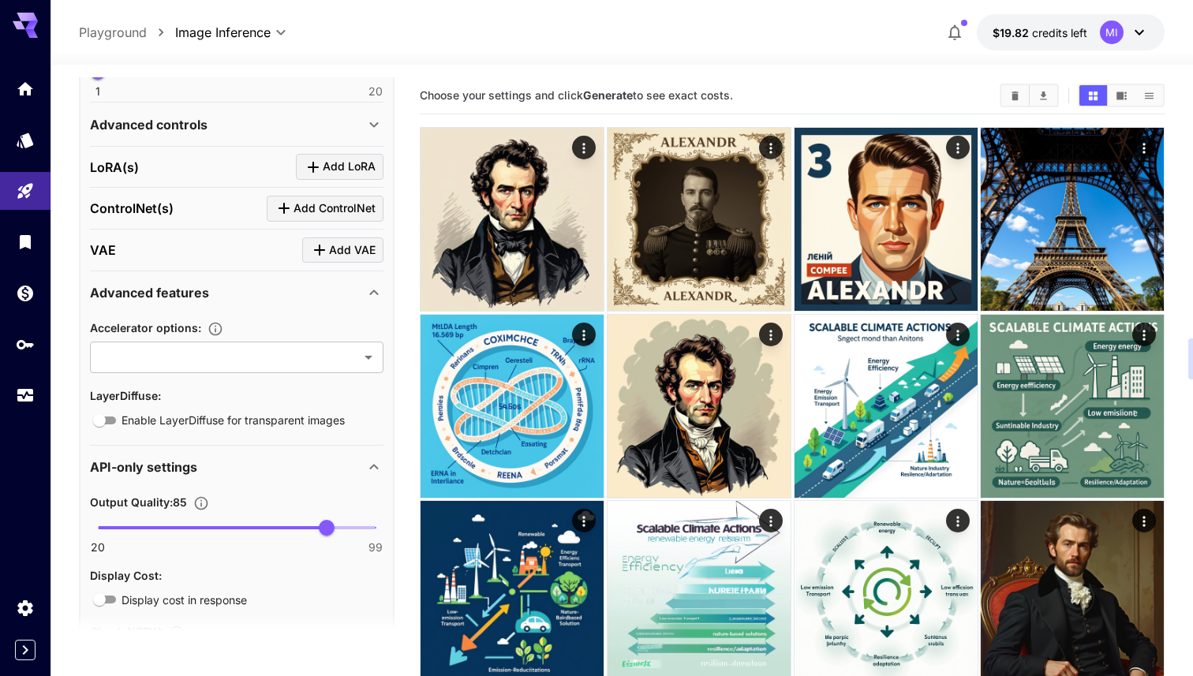
click at [170, 290] on p "Advanced features" at bounding box center [149, 292] width 119 height 19
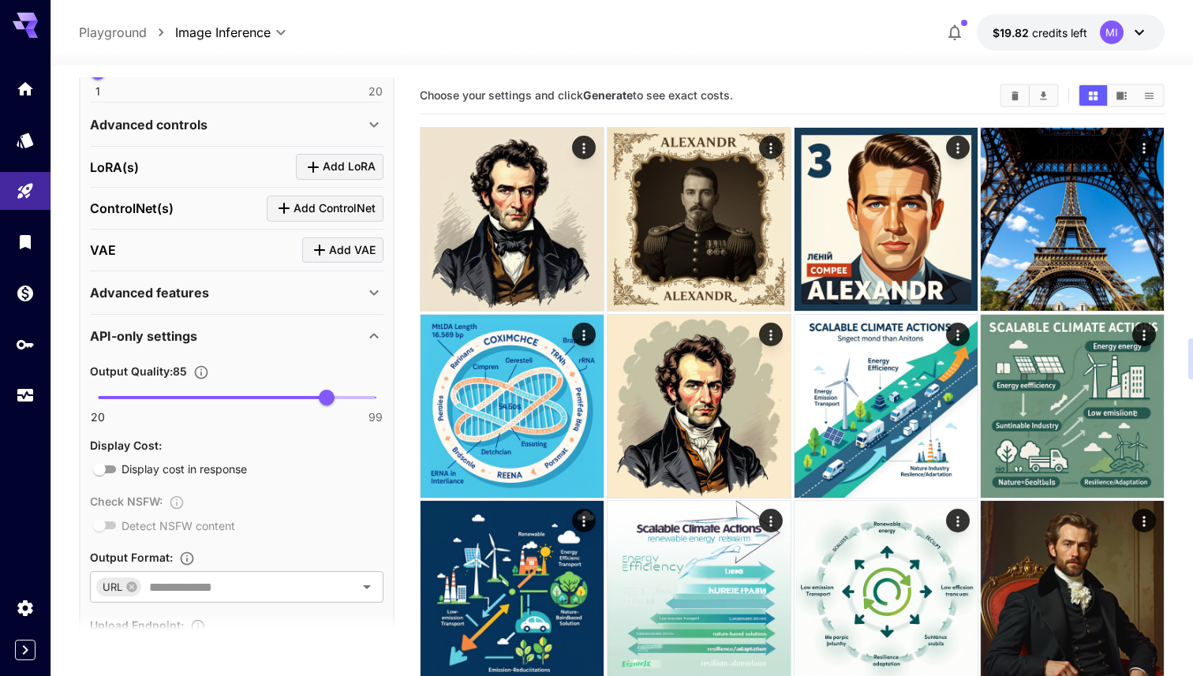
click at [162, 238] on div "VAE Add VAE" at bounding box center [236, 250] width 293 height 26
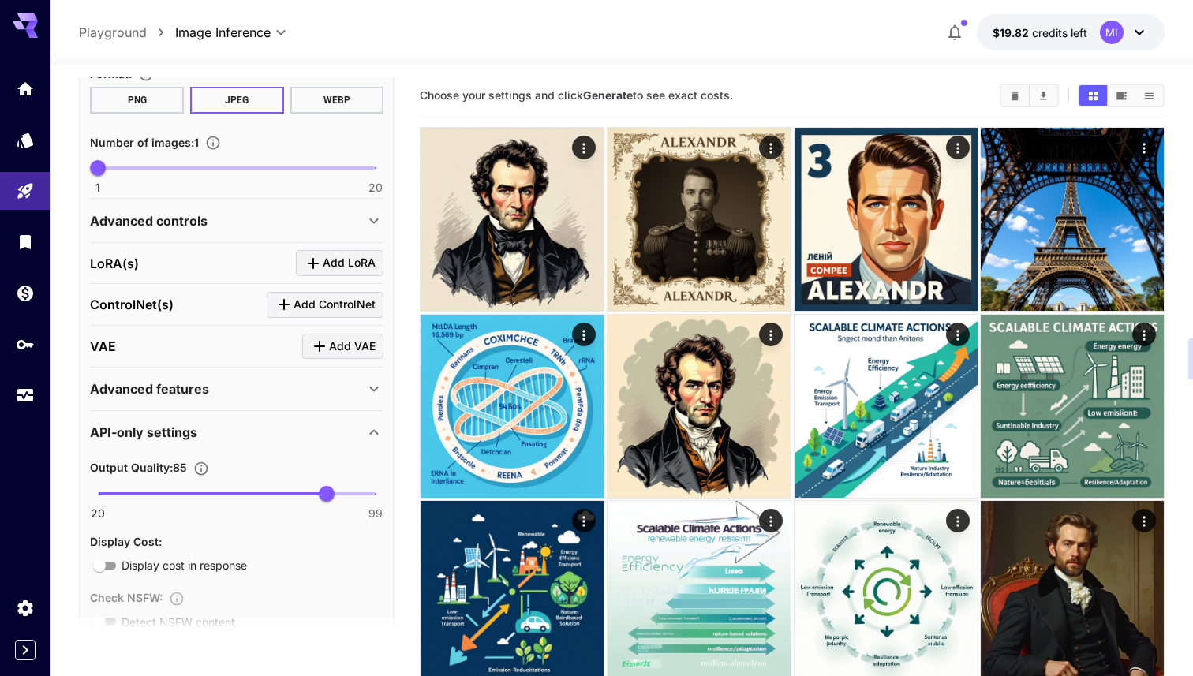
scroll to position [0, 0]
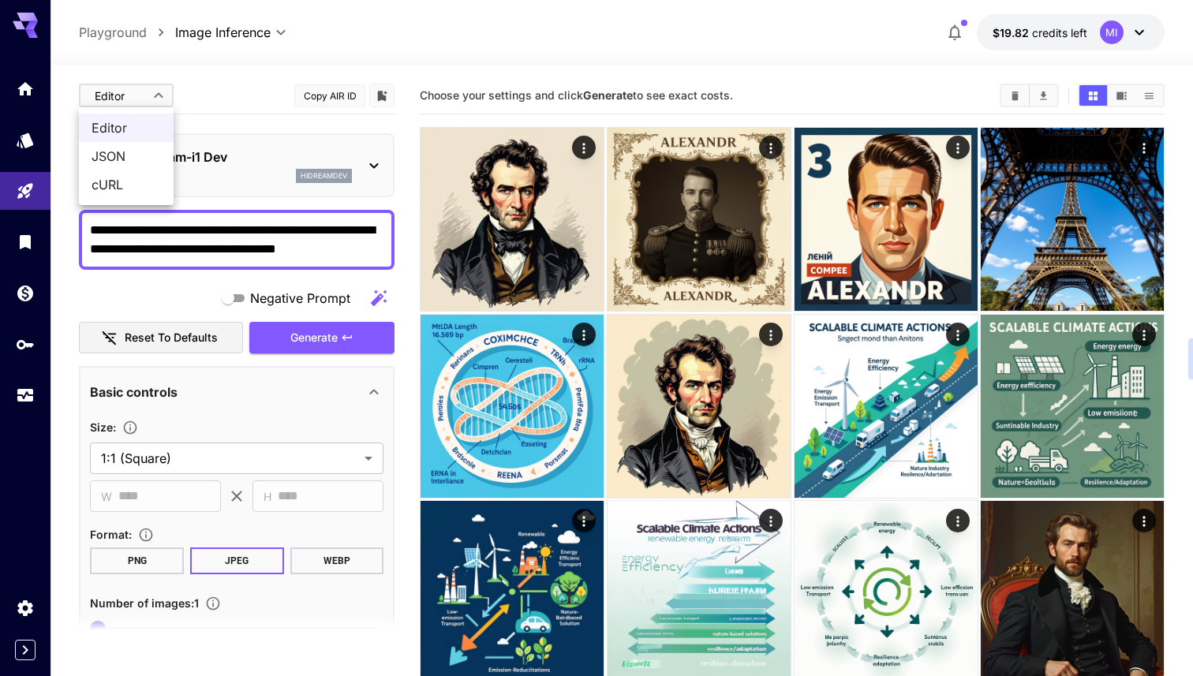
drag, startPoint x: 233, startPoint y: 98, endPoint x: 245, endPoint y: 118, distance: 24.1
click at [233, 98] on div at bounding box center [596, 338] width 1193 height 676
click at [248, 152] on p "HiDream-i1 Dev" at bounding box center [243, 156] width 218 height 19
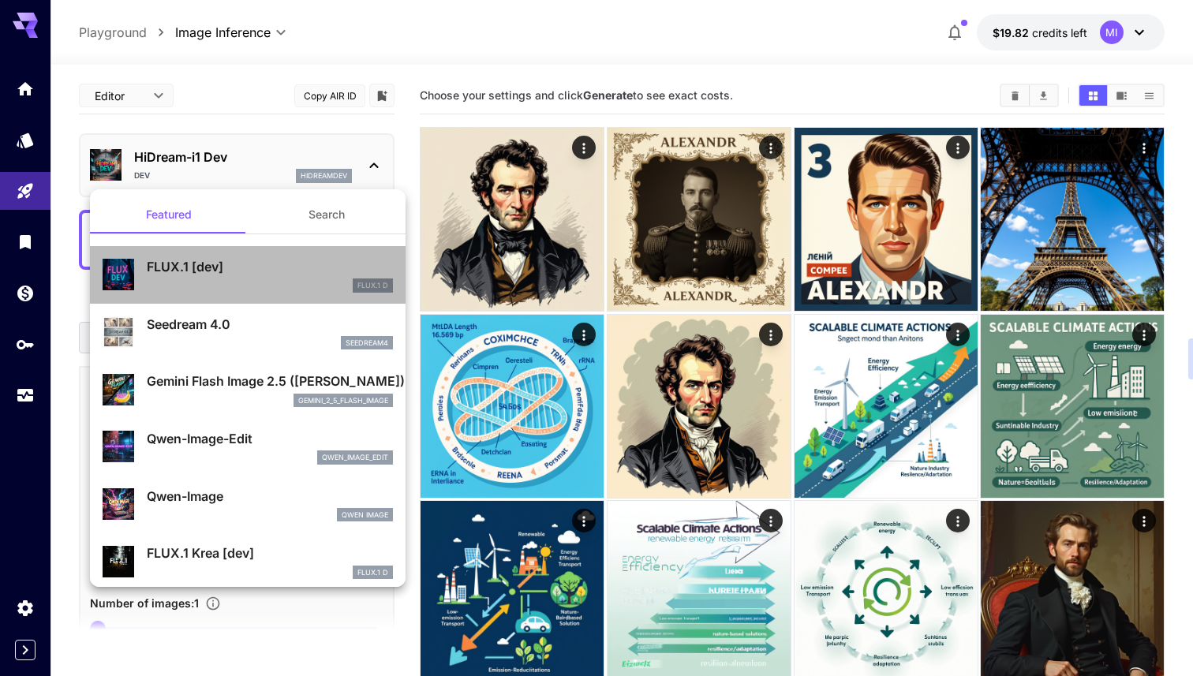
drag, startPoint x: 182, startPoint y: 271, endPoint x: 330, endPoint y: 123, distance: 208.6
click at [182, 270] on p "FLUX.1 [dev]" at bounding box center [270, 266] width 246 height 19
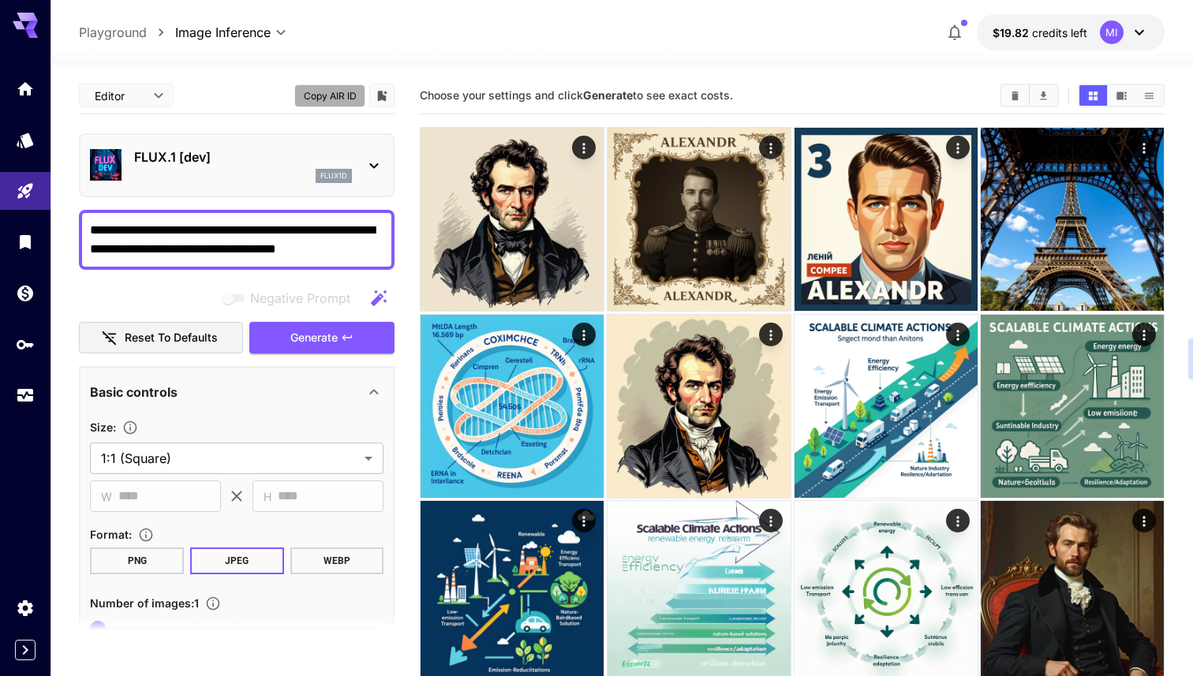
click at [342, 99] on button "Copy AIR ID" at bounding box center [329, 95] width 71 height 23
click at [277, 147] on p "FLUX.1 [dev]" at bounding box center [243, 156] width 218 height 19
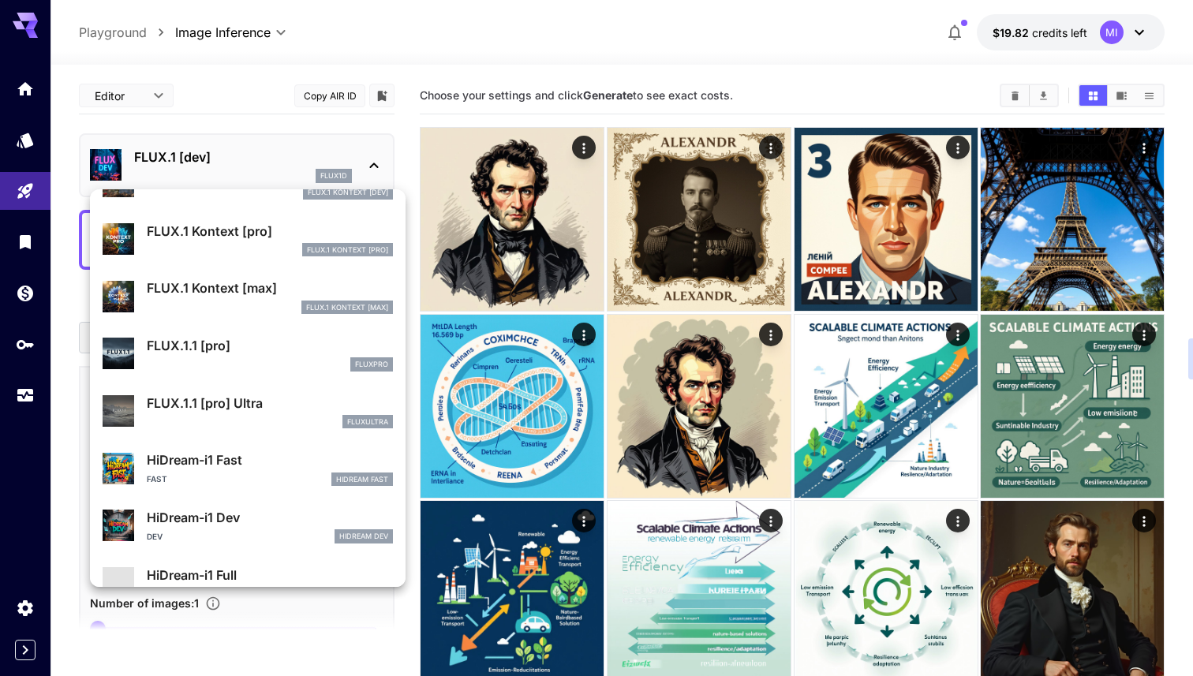
scroll to position [1092, 0]
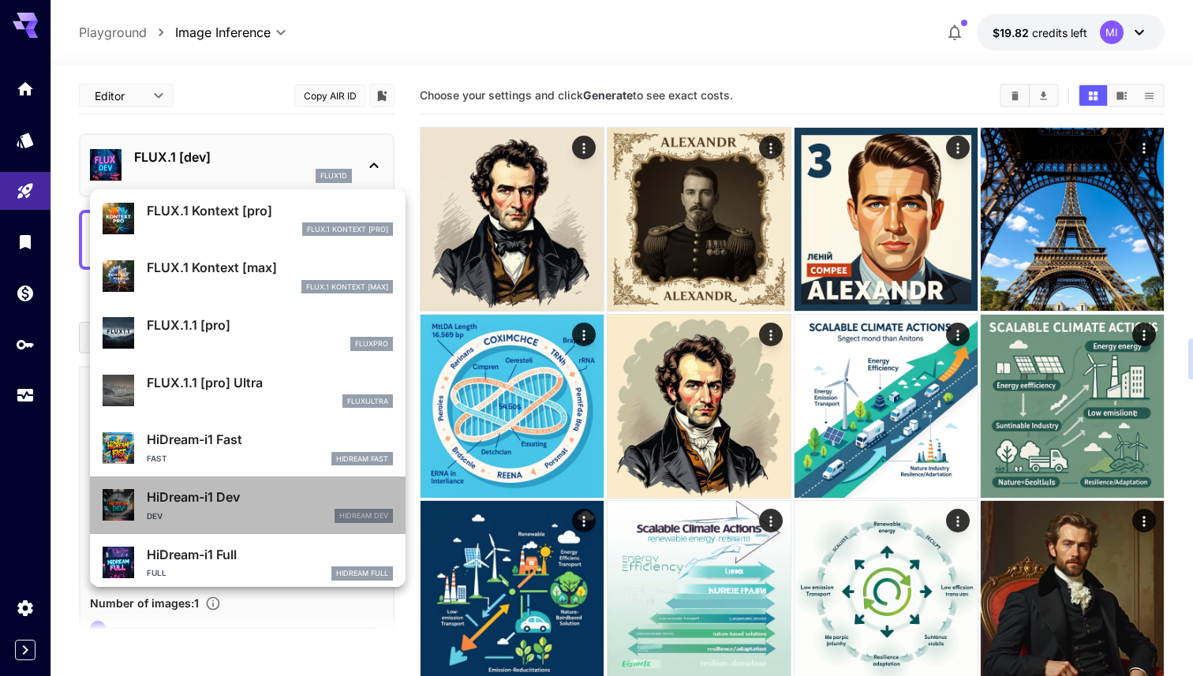
click at [234, 495] on p "HiDream-i1 Dev" at bounding box center [270, 496] width 246 height 19
type input "*"
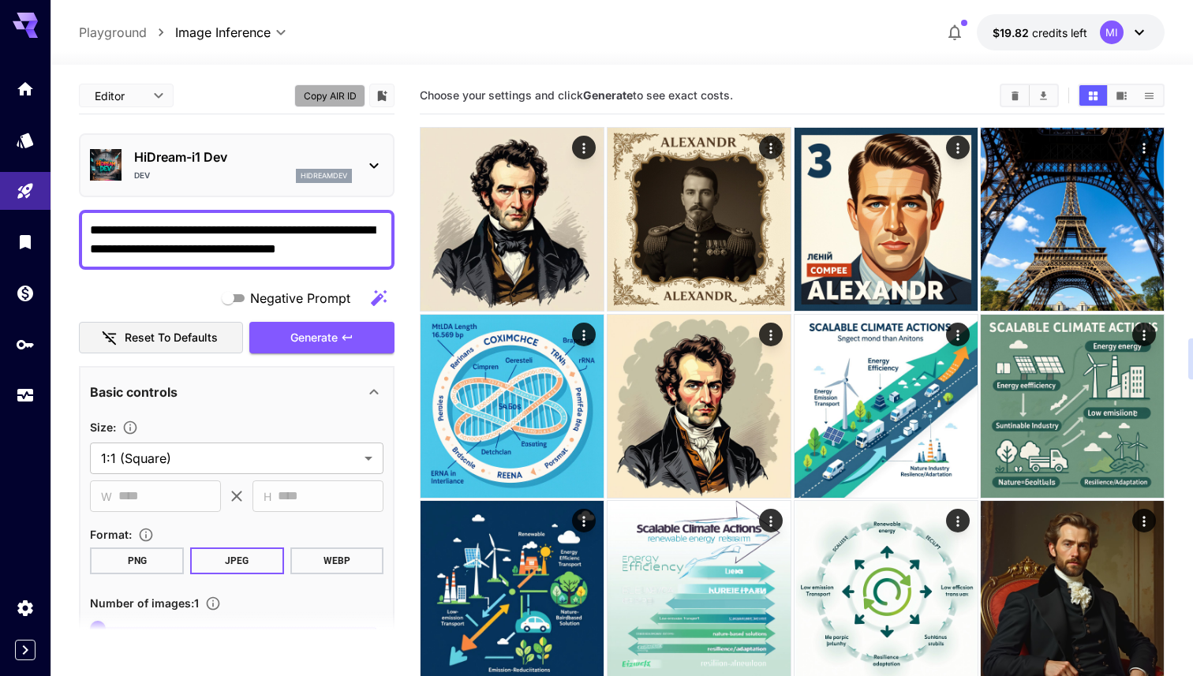
click at [324, 96] on button "Copy AIR ID" at bounding box center [329, 95] width 71 height 23
click at [28, 381] on link at bounding box center [25, 395] width 50 height 39
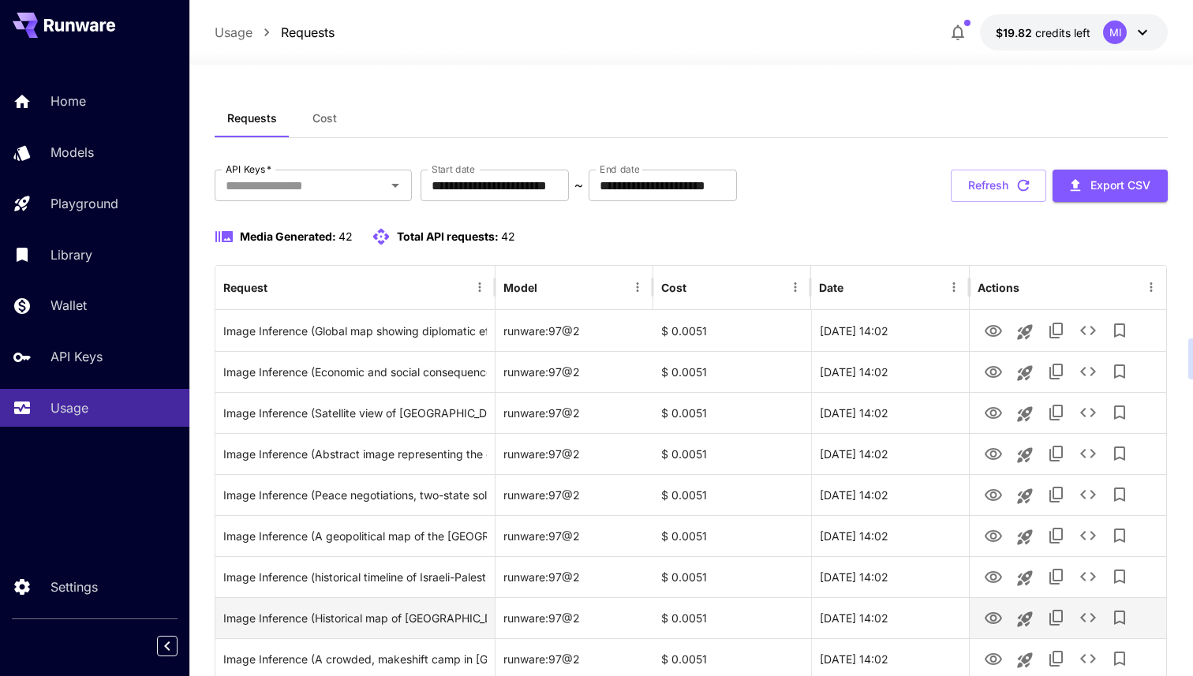
scroll to position [127, 0]
